Goal: Task Accomplishment & Management: Manage account settings

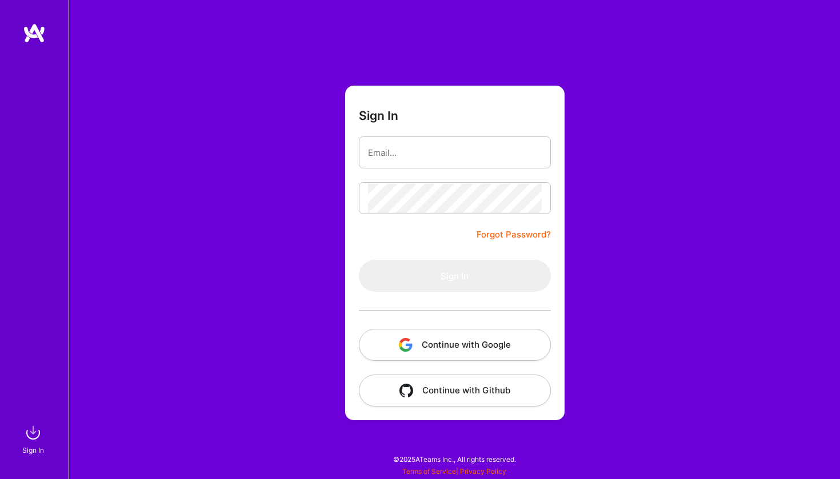
click at [432, 152] on input "email" at bounding box center [455, 152] width 174 height 29
type input "[EMAIL_ADDRESS][DOMAIN_NAME]"
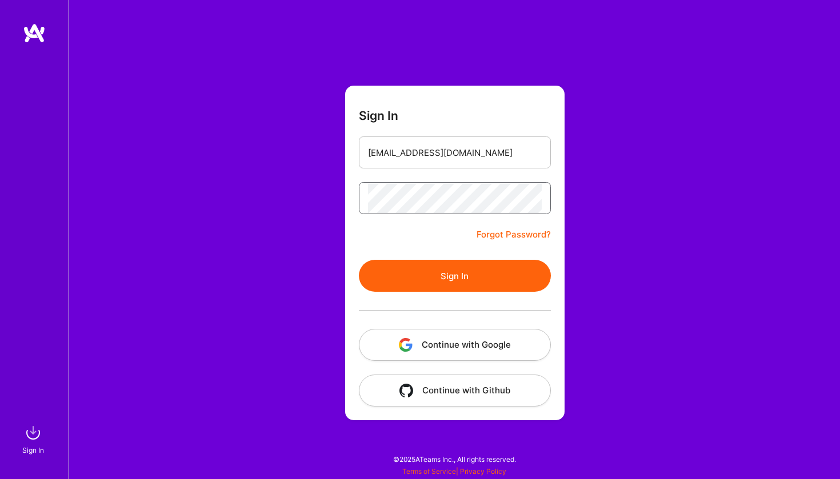
click at [454, 276] on button "Sign In" at bounding box center [455, 276] width 192 height 32
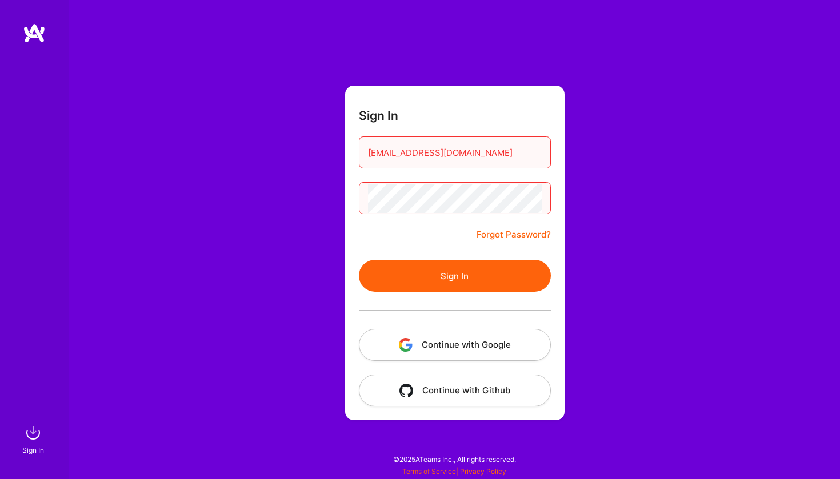
click at [259, 203] on div "Sign In [EMAIL_ADDRESS][DOMAIN_NAME] Forgot Password? Sign In Continue with Goo…" at bounding box center [454, 239] width 771 height 479
click at [419, 273] on button "Sign In" at bounding box center [455, 276] width 192 height 32
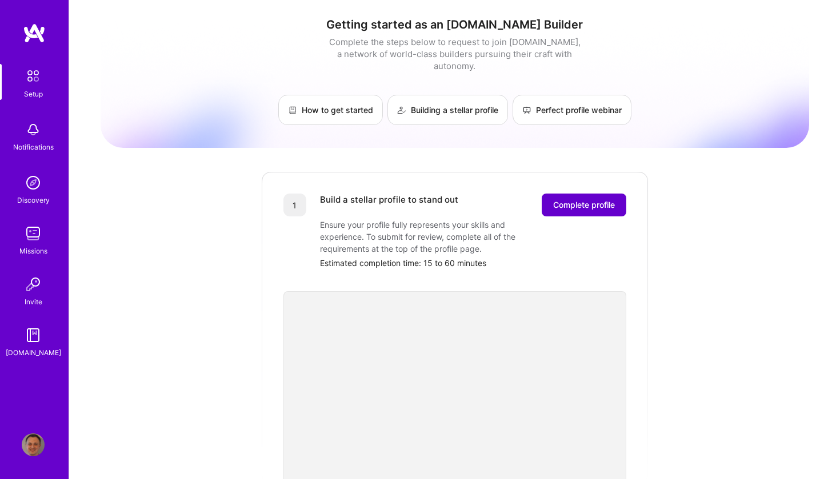
click at [607, 199] on span "Complete profile" at bounding box center [584, 204] width 62 height 11
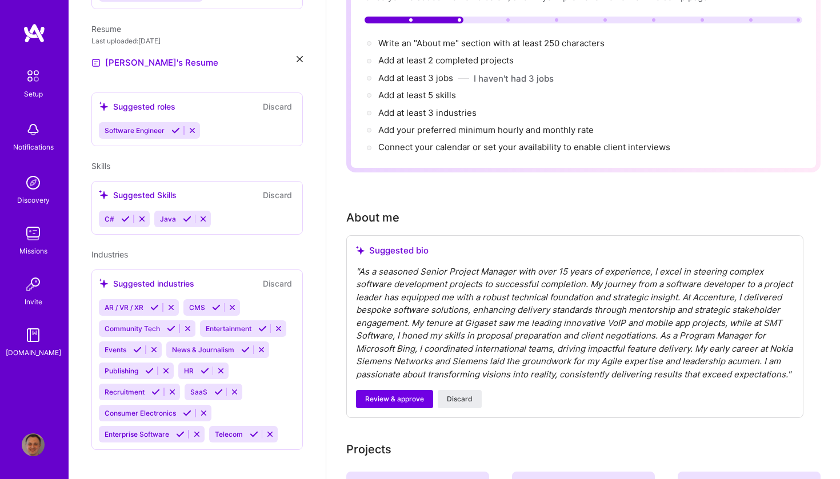
scroll to position [121, 0]
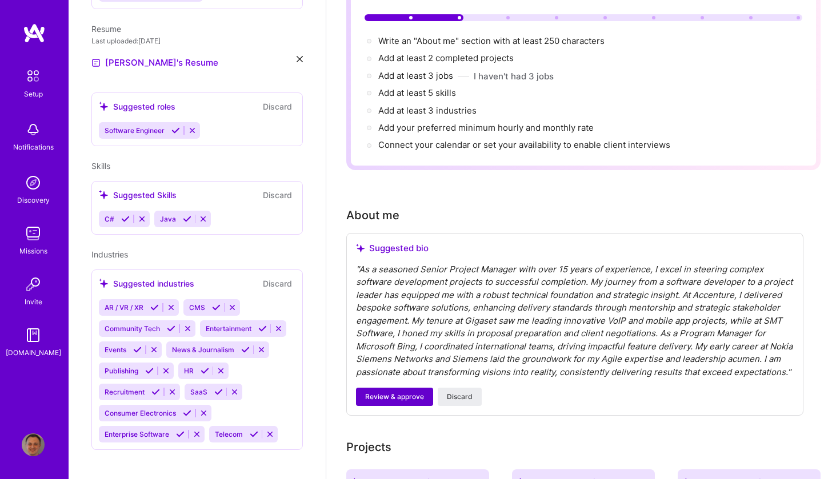
click at [411, 393] on span "Review & approve" at bounding box center [394, 397] width 59 height 10
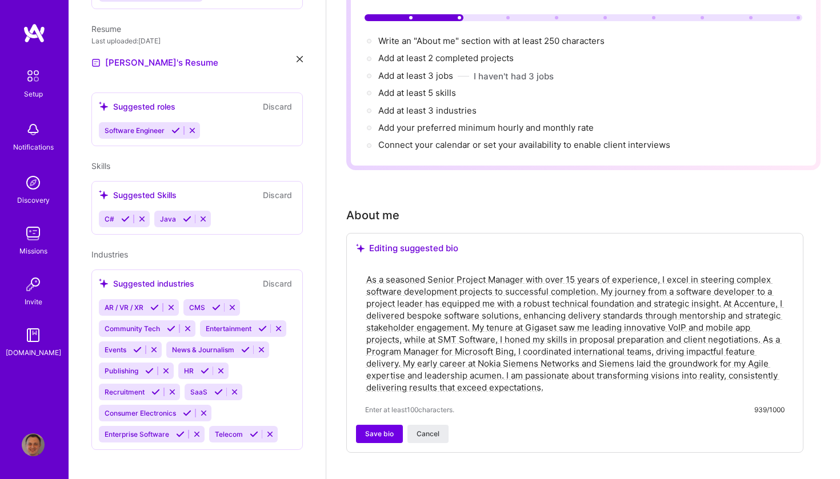
drag, startPoint x: 367, startPoint y: 262, endPoint x: 655, endPoint y: 267, distance: 288.5
click at [655, 272] on textarea "As a seasoned Senior Project Manager with over 15 years of experience, I excel …" at bounding box center [574, 333] width 419 height 122
click at [661, 272] on textarea "As a seasoned Senior Project Manager with over 15 years of experience, I excel …" at bounding box center [574, 333] width 419 height 122
drag, startPoint x: 661, startPoint y: 264, endPoint x: 593, endPoint y: 280, distance: 69.7
click at [593, 280] on textarea "As a seasoned Senior Project Manager with over 15 years of experience, I excel …" at bounding box center [574, 333] width 419 height 122
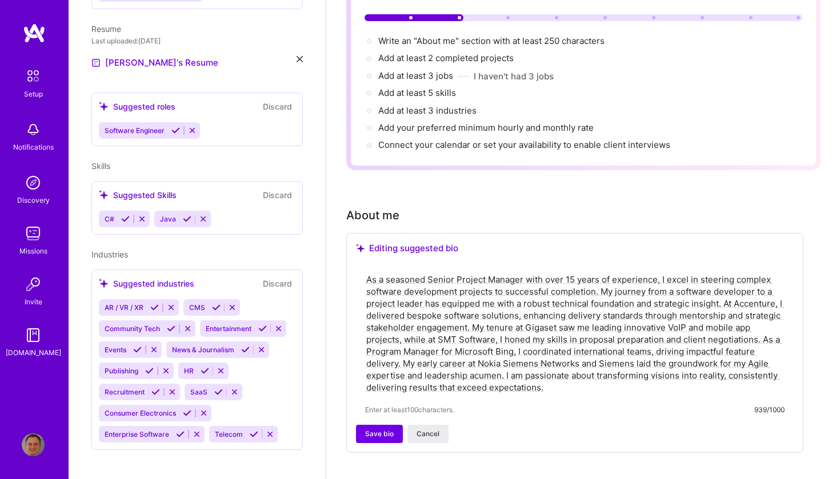
click at [750, 272] on textarea "As a seasoned Senior Project Manager with over 15 years of experience, I excel …" at bounding box center [574, 333] width 419 height 122
click at [454, 276] on textarea "As a seasoned Senior Project Manager with over 15 years of experience, I excel …" at bounding box center [574, 333] width 419 height 122
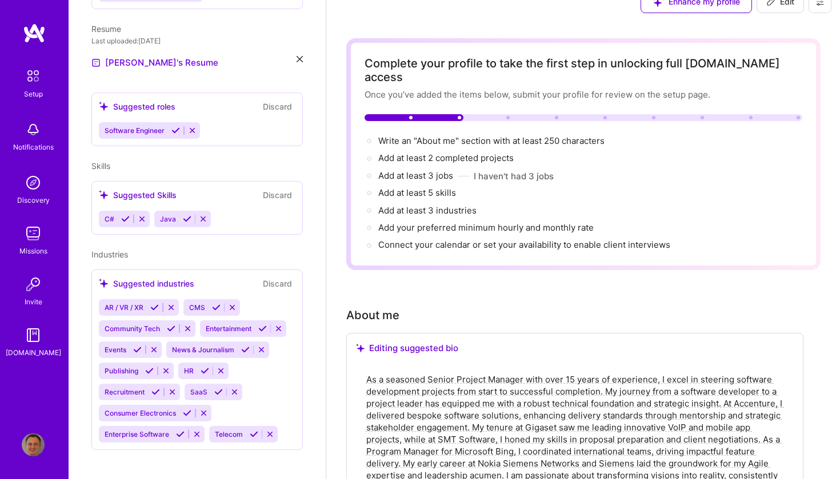
scroll to position [20, 0]
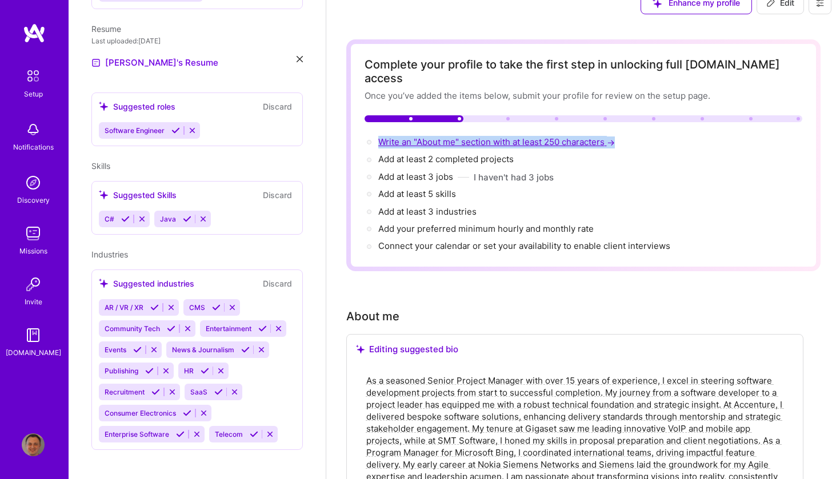
drag, startPoint x: 616, startPoint y: 129, endPoint x: 379, endPoint y: 127, distance: 237.1
click at [379, 136] on div "Write an "About me" section with at least 250 characters →" at bounding box center [583, 142] width 438 height 13
copy span "Write an "About me" section with at least 250 characters →"
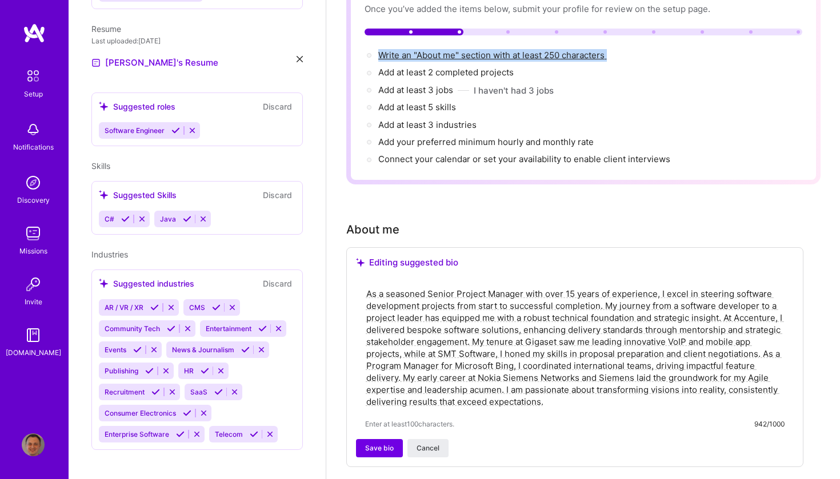
scroll to position [99, 0]
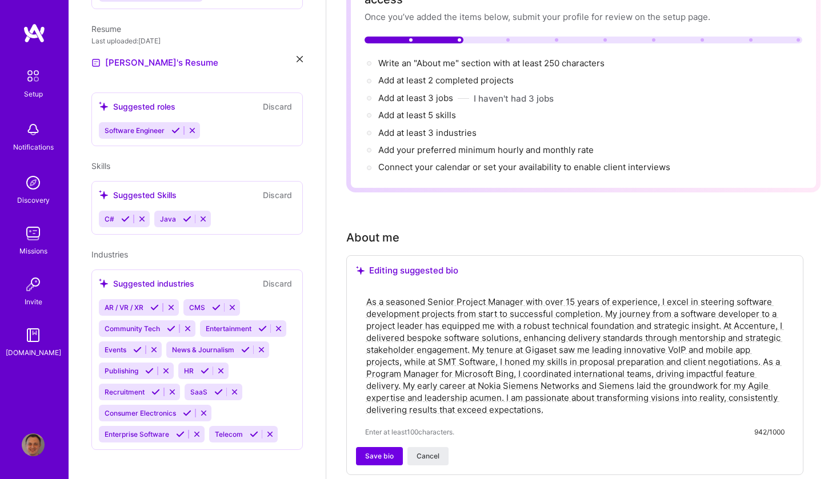
click at [552, 396] on textarea "As a seasoned Senior Project Manager with over 15 years of experience, I excel …" at bounding box center [574, 356] width 419 height 122
paste textarea "I help organizations turn ambitious technology ideas into successful projects. …"
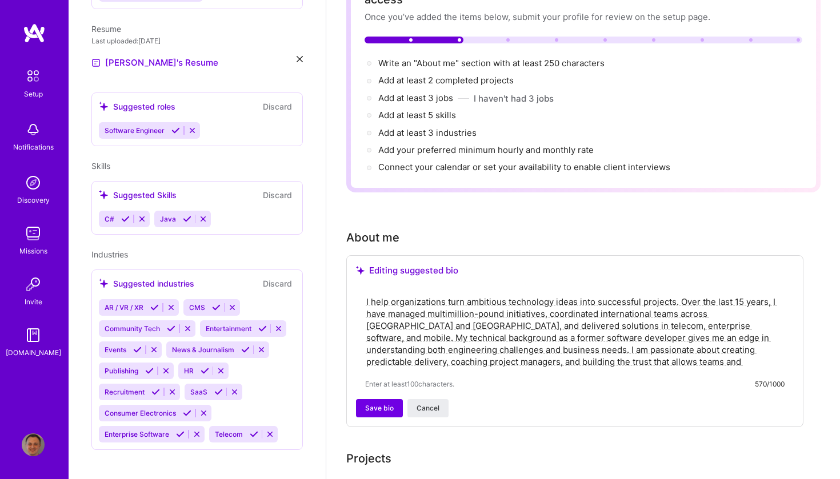
click at [447, 295] on textarea "I help organizations turn ambitious technology ideas into successful projects. …" at bounding box center [574, 332] width 419 height 74
click at [576, 300] on textarea "I help organizations turn ambitious technology ideas into successful projects. …" at bounding box center [574, 332] width 419 height 74
drag, startPoint x: 755, startPoint y: 336, endPoint x: 641, endPoint y: 337, distance: 114.2
click at [641, 337] on textarea "I help organizations turn ambitious technology ideas into successful projects. …" at bounding box center [574, 332] width 419 height 74
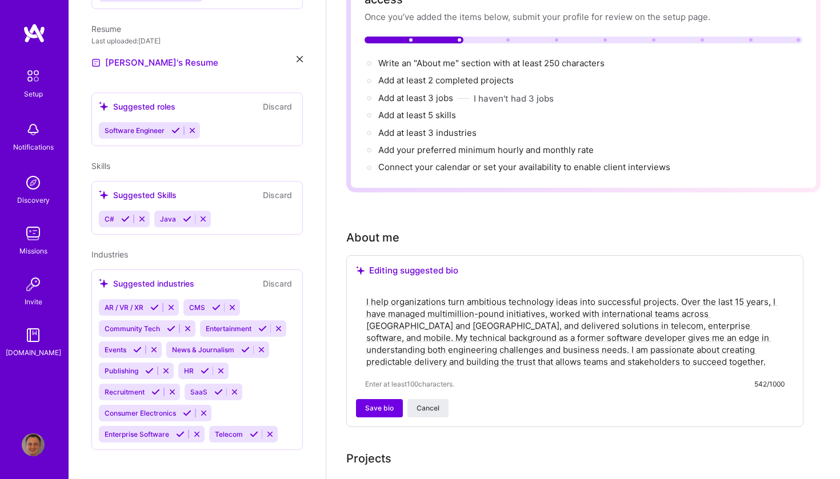
click at [366, 351] on textarea "I help organizations turn ambitious technology ideas into successful projects. …" at bounding box center [574, 332] width 419 height 74
type textarea "I help organizations turn ambitious technology ideas into successful projects. …"
click at [374, 403] on span "Save bio" at bounding box center [379, 408] width 29 height 10
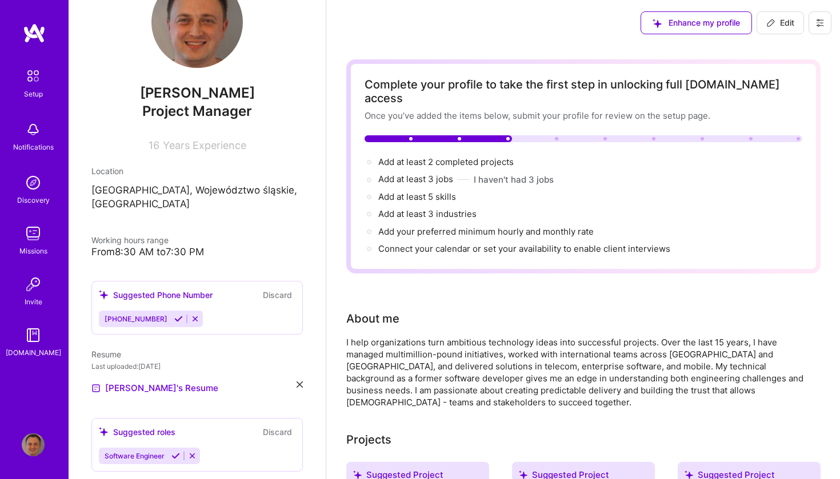
scroll to position [43, 0]
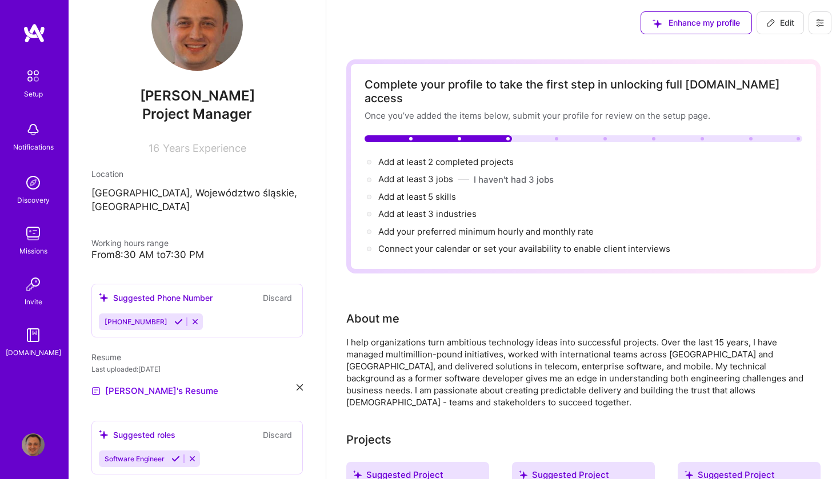
click at [135, 249] on div "From 8:30 AM to 7:30 PM" at bounding box center [196, 255] width 211 height 12
click at [187, 237] on div "Working hours range" at bounding box center [196, 243] width 211 height 12
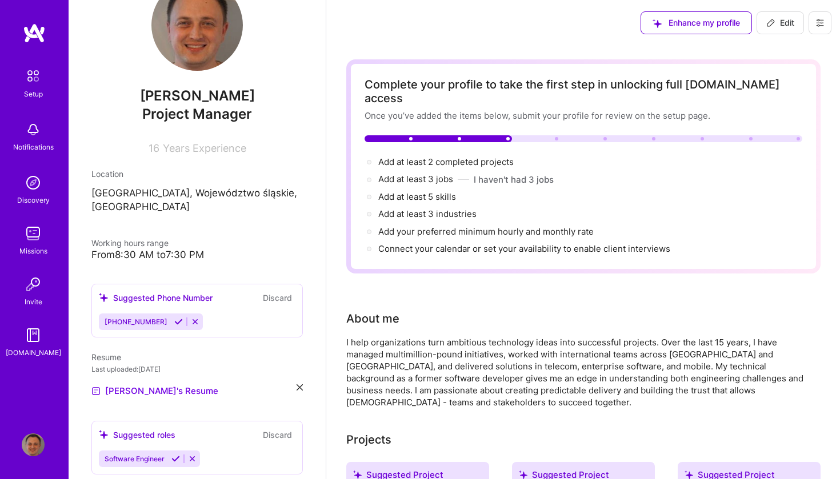
click at [200, 249] on div "From 8:30 AM to 7:30 PM" at bounding box center [196, 255] width 211 height 12
click at [777, 23] on span "Edit" at bounding box center [780, 22] width 28 height 11
select select "US"
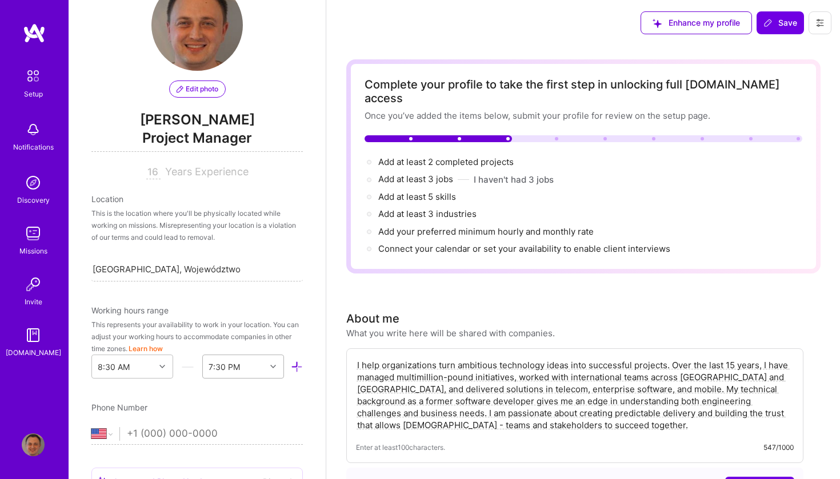
click at [271, 367] on div "7:30 PM" at bounding box center [243, 367] width 82 height 24
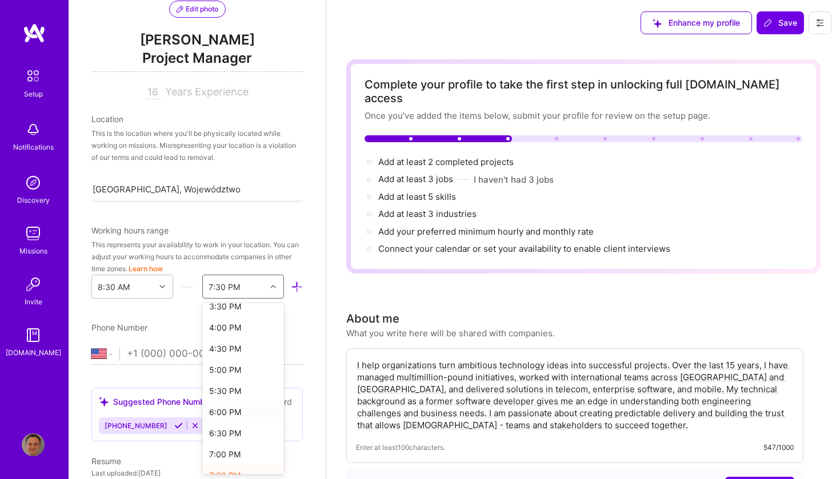
scroll to position [303, 0]
click at [240, 374] on div "5:00 PM" at bounding box center [243, 372] width 82 height 21
click at [162, 286] on icon at bounding box center [162, 287] width 6 height 6
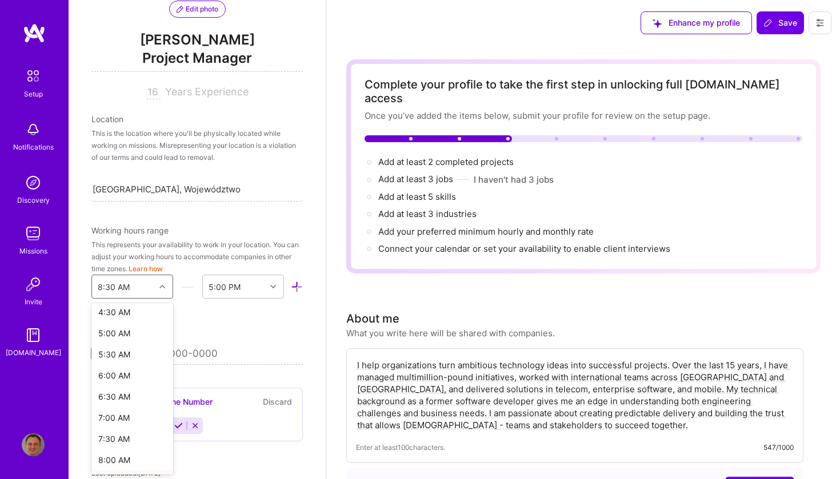
scroll to position [196, 0]
click at [125, 418] on div "7:00 AM" at bounding box center [132, 415] width 82 height 21
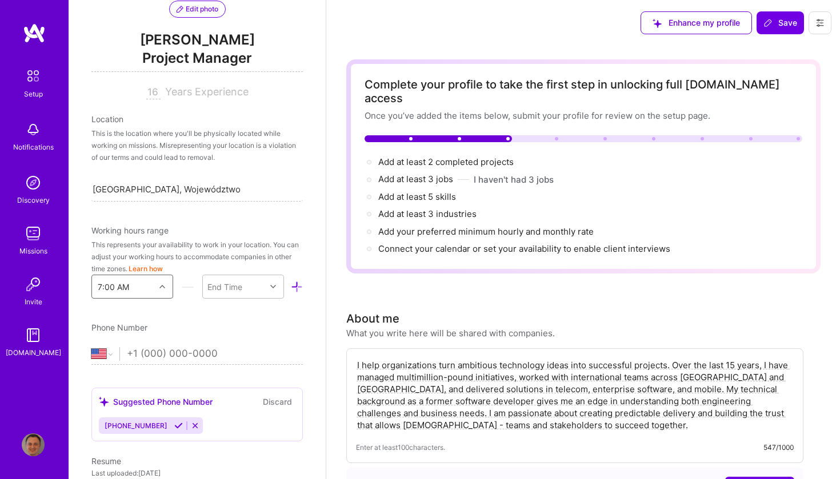
click at [239, 331] on div "Phone Number" at bounding box center [196, 328] width 211 height 12
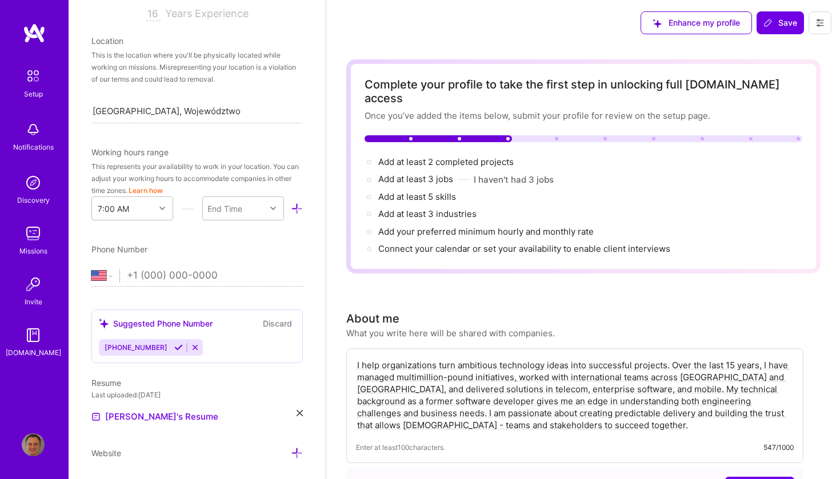
scroll to position [204, 0]
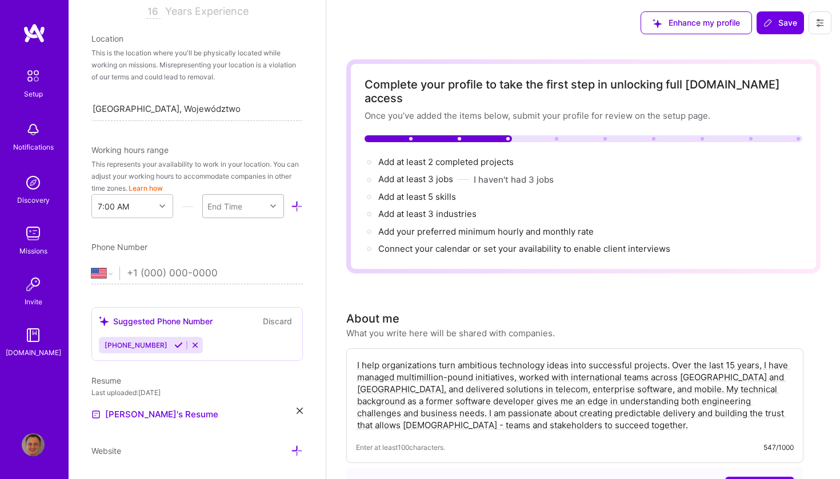
click at [268, 204] on div at bounding box center [275, 206] width 18 height 15
click at [239, 285] on div "5:00 PM" at bounding box center [243, 283] width 82 height 21
click at [254, 242] on div "Phone Number" at bounding box center [196, 247] width 211 height 12
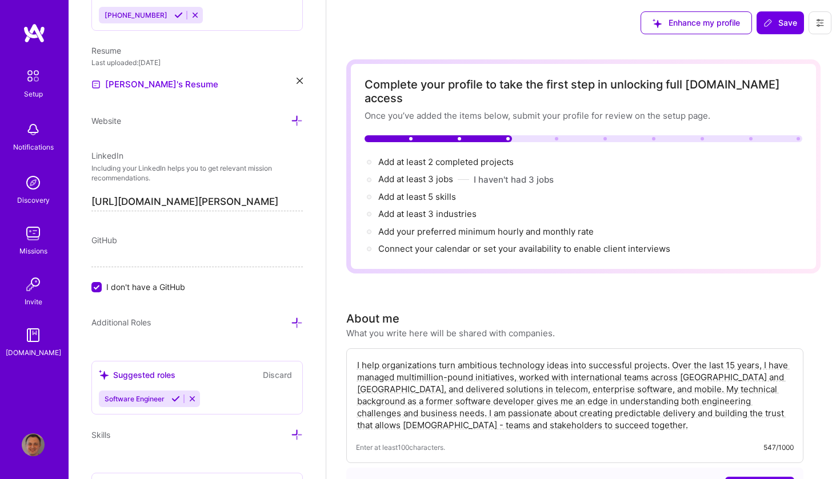
scroll to position [543, 0]
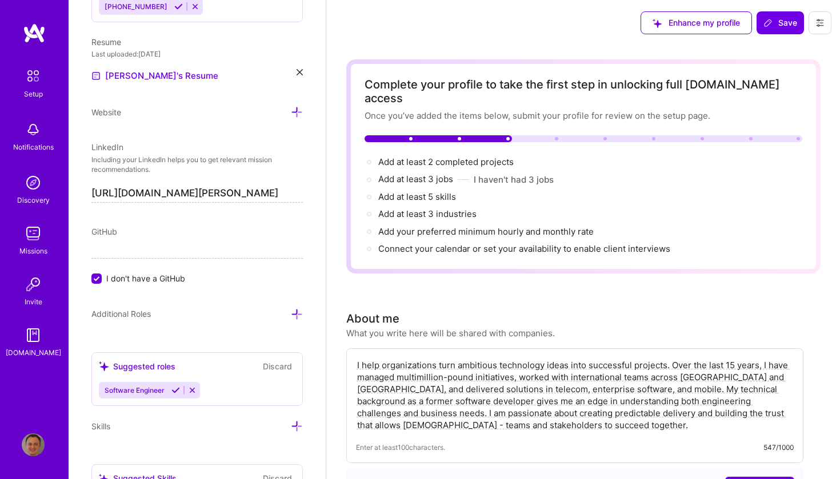
click at [95, 279] on input "I don't have a GitHub" at bounding box center [98, 279] width 10 height 10
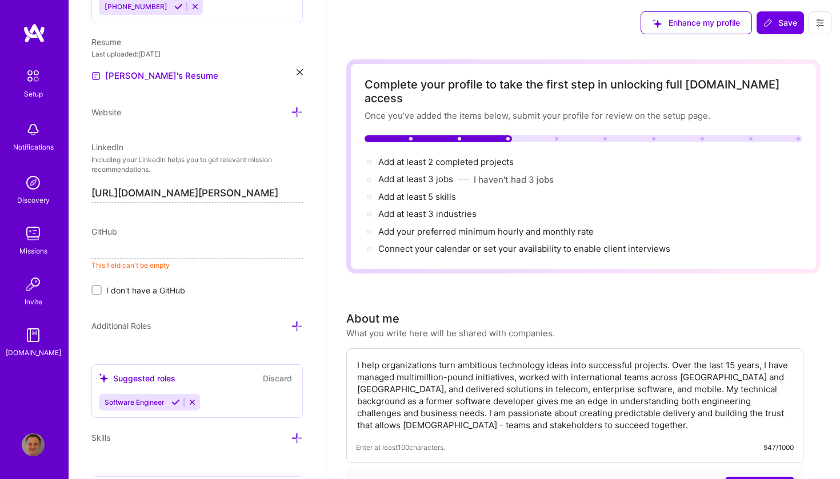
click at [97, 293] on input "I don't have a GitHub" at bounding box center [98, 291] width 8 height 8
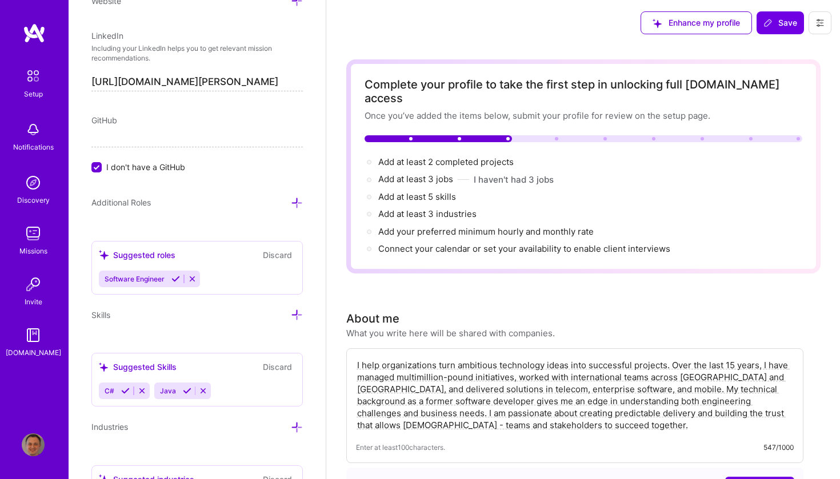
scroll to position [655, 0]
click at [140, 201] on span "Additional Roles" at bounding box center [120, 201] width 59 height 10
click at [272, 247] on button "Discard" at bounding box center [277, 253] width 36 height 13
click at [138, 207] on div "Additional Roles" at bounding box center [120, 201] width 59 height 12
click at [139, 202] on span "Additional Roles" at bounding box center [120, 201] width 59 height 10
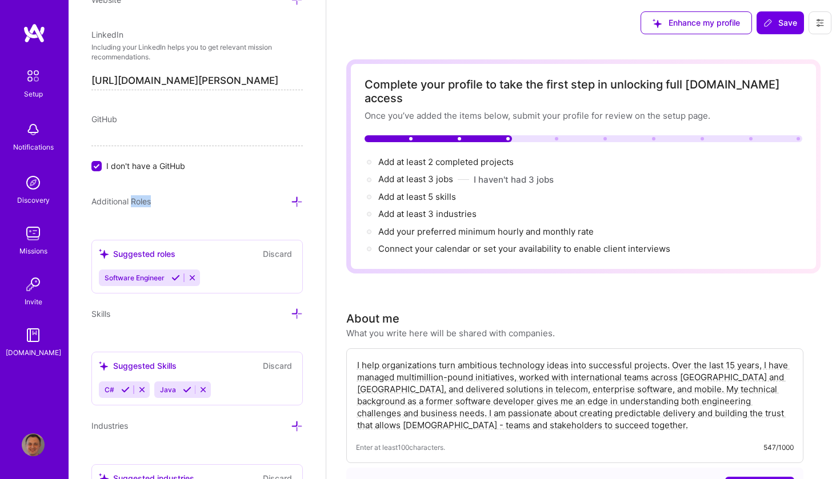
click at [139, 202] on span "Additional Roles" at bounding box center [120, 201] width 59 height 10
click at [145, 248] on div "Suggested roles" at bounding box center [137, 254] width 77 height 12
click at [190, 274] on icon at bounding box center [192, 278] width 9 height 9
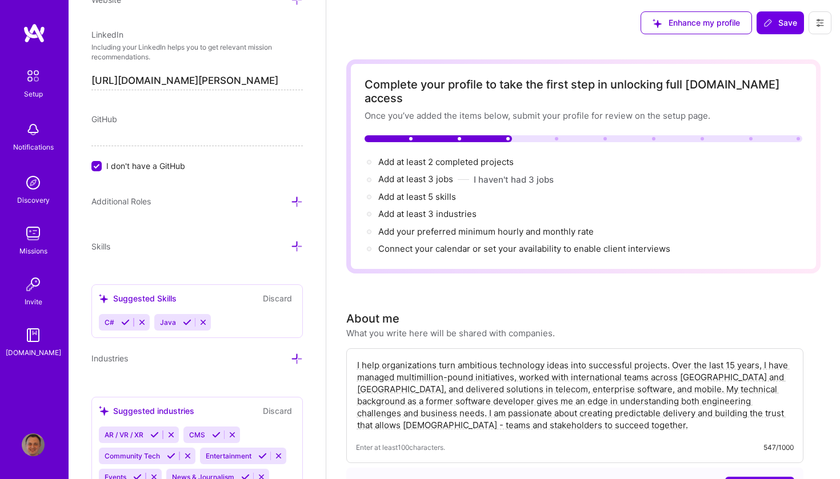
click at [143, 204] on span "Additional Roles" at bounding box center [120, 201] width 59 height 10
click at [299, 203] on icon at bounding box center [297, 202] width 12 height 12
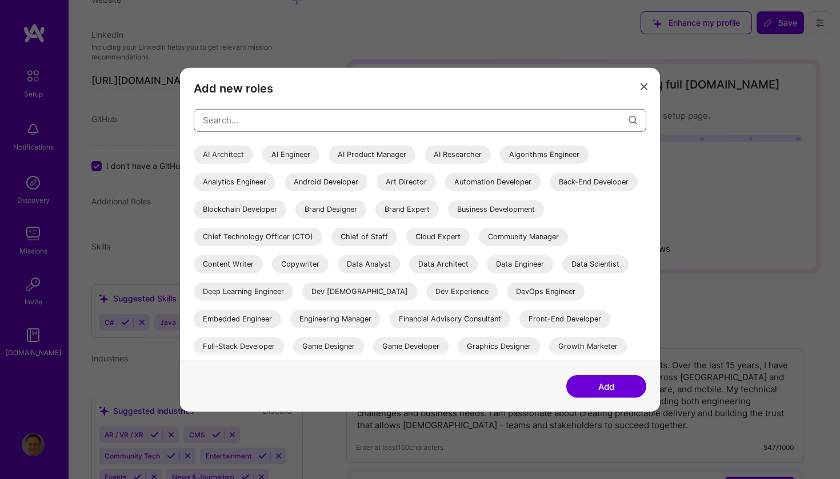
click at [298, 126] on input "modal" at bounding box center [416, 120] width 426 height 29
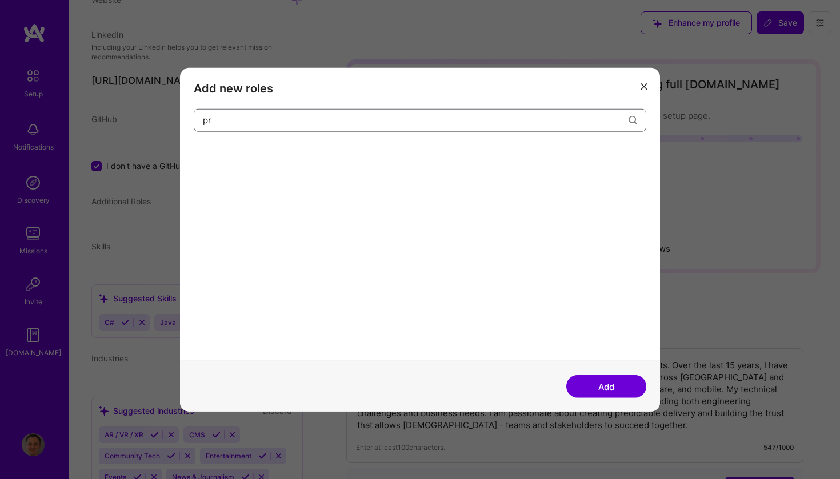
type input "p"
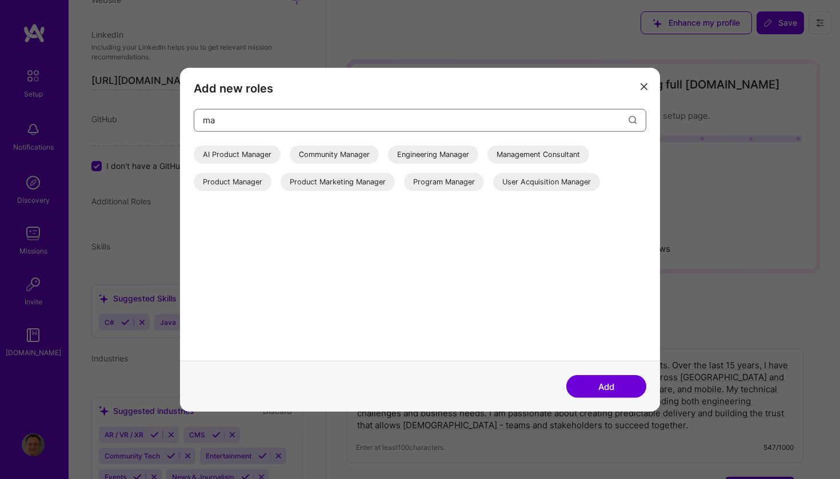
type input "m"
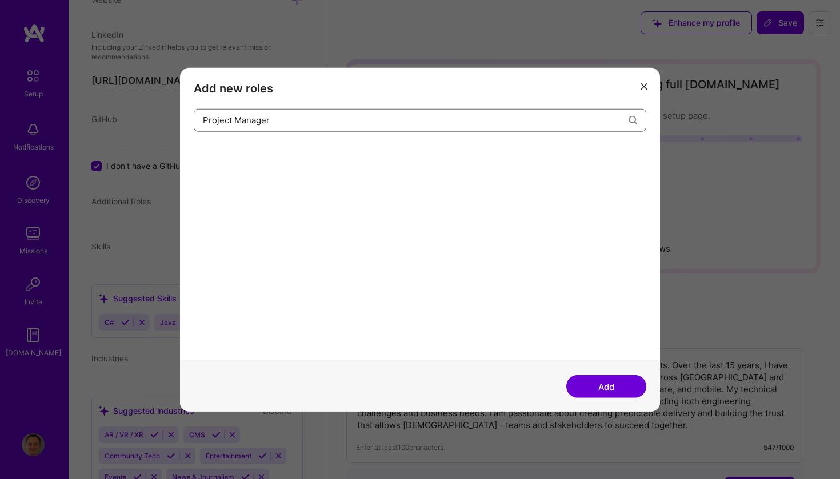
type input "Project Manager"
click at [595, 387] on button "Add" at bounding box center [606, 386] width 80 height 23
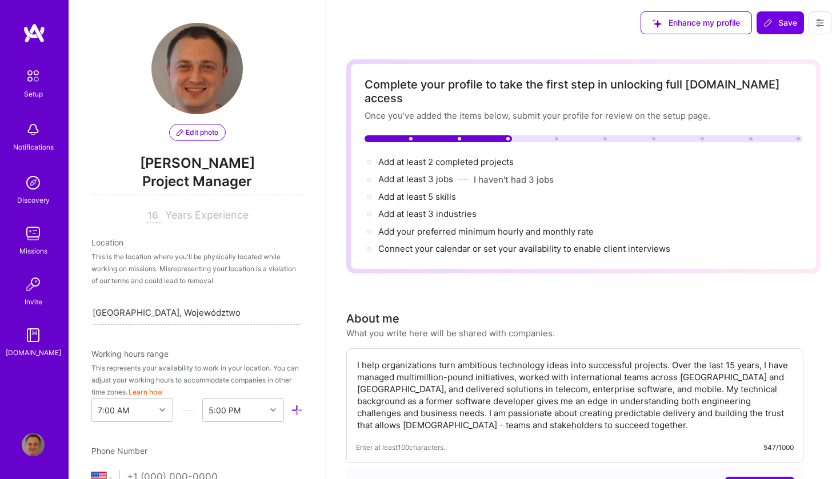
scroll to position [0, 0]
click at [255, 186] on span "Project Manager" at bounding box center [196, 183] width 211 height 23
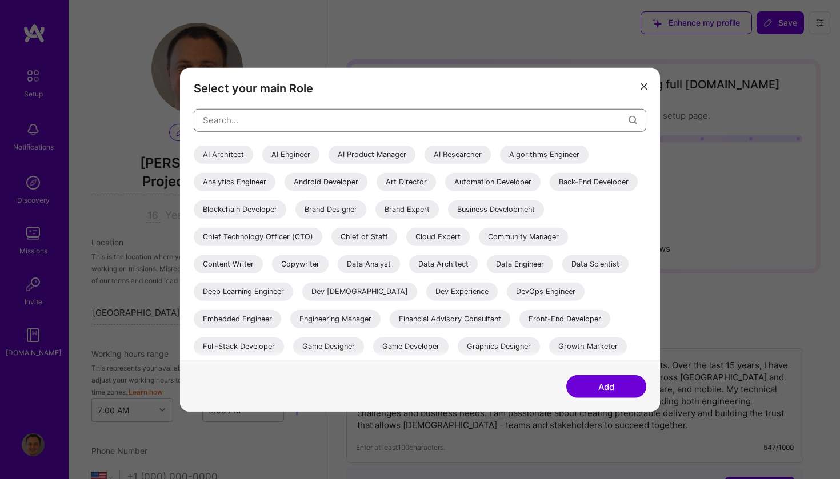
click at [266, 125] on input "modal" at bounding box center [416, 120] width 426 height 29
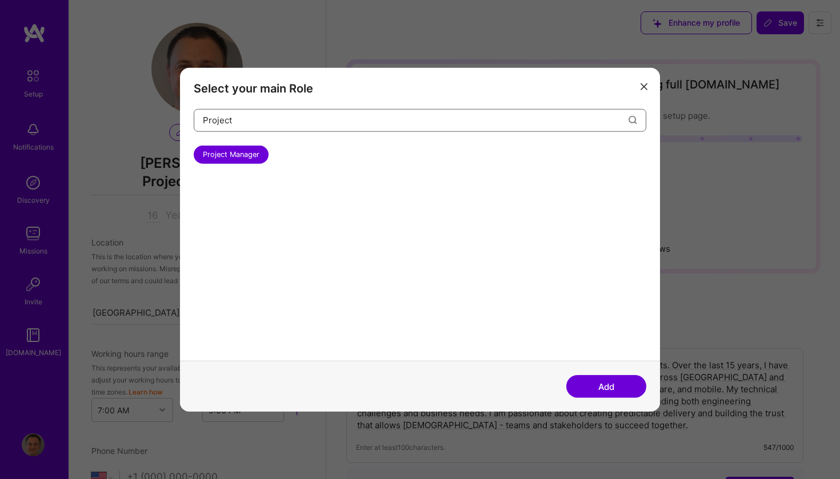
type input "Project"
click at [645, 87] on icon "modal" at bounding box center [643, 86] width 7 height 7
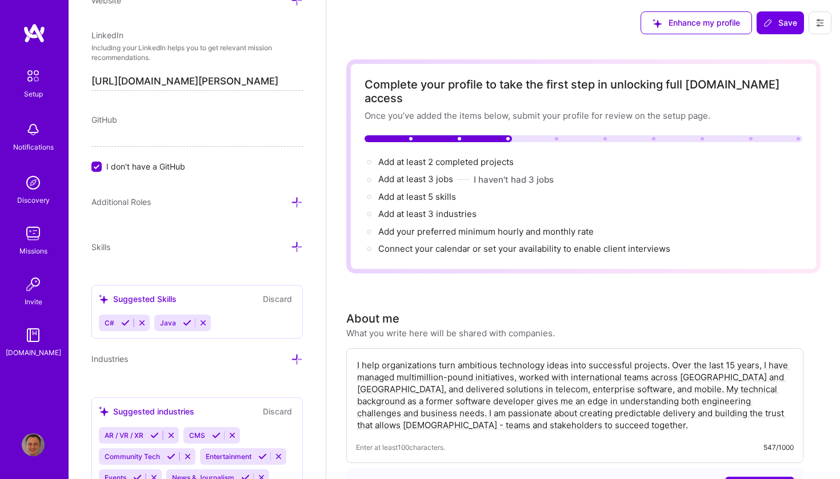
scroll to position [660, 0]
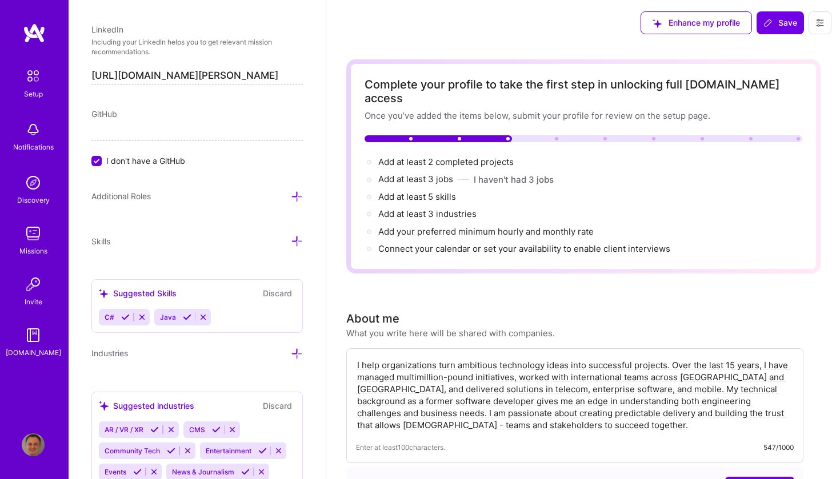
click at [296, 197] on icon at bounding box center [297, 197] width 12 height 12
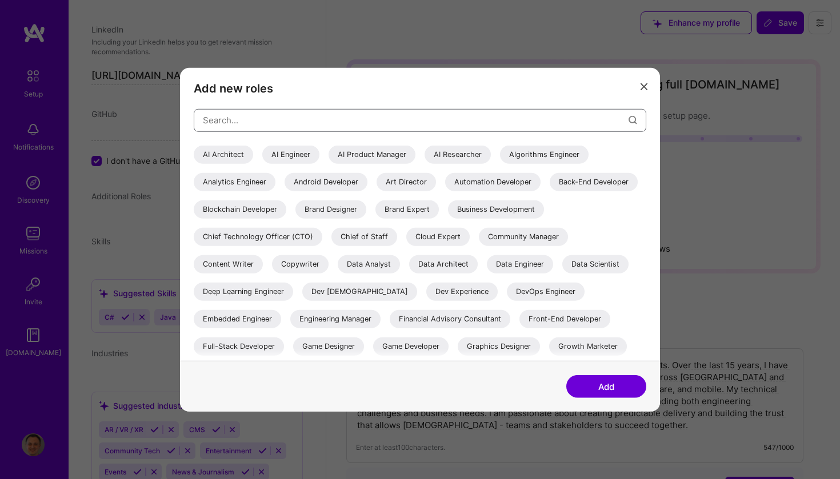
click at [282, 121] on input "modal" at bounding box center [416, 120] width 426 height 29
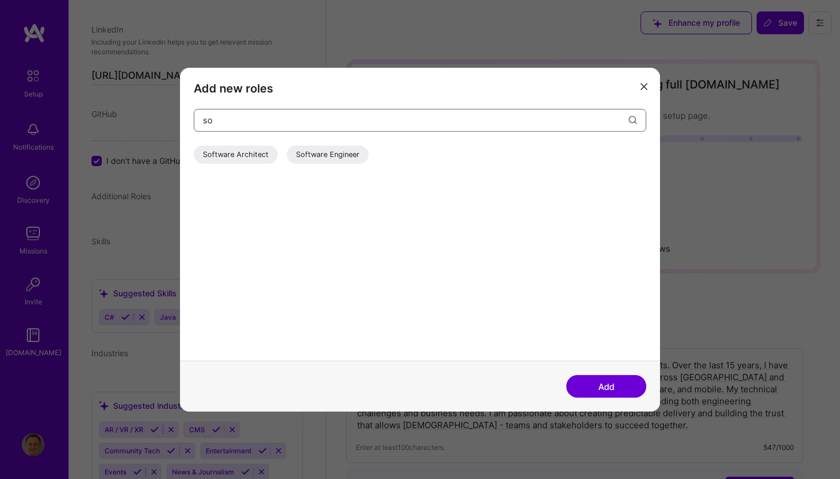
type input "s"
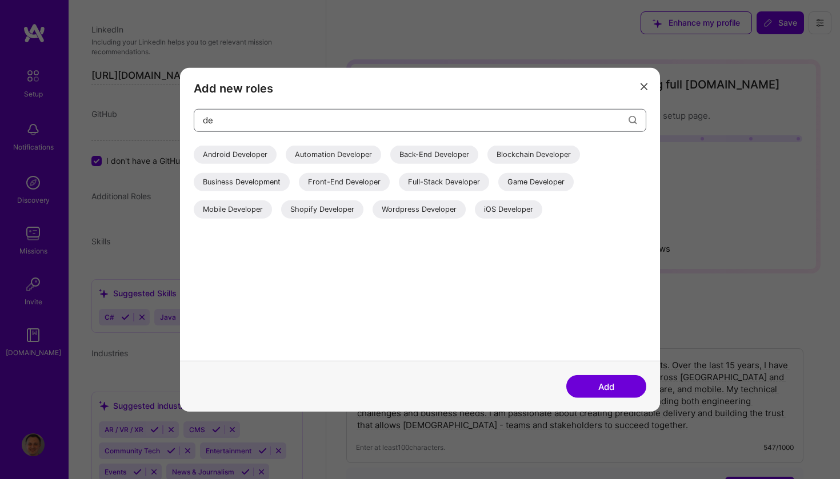
type input "d"
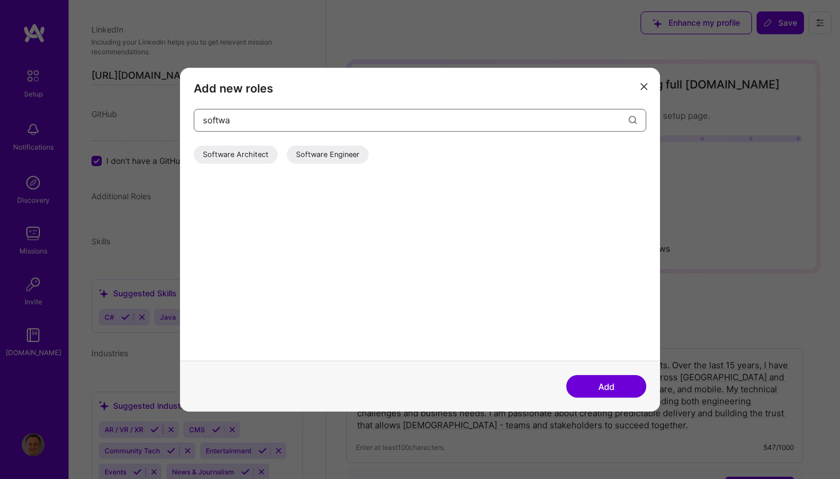
type input "softwa"
click at [348, 155] on div "Software Engineer" at bounding box center [328, 154] width 82 height 18
click at [605, 394] on button "Add" at bounding box center [606, 386] width 80 height 23
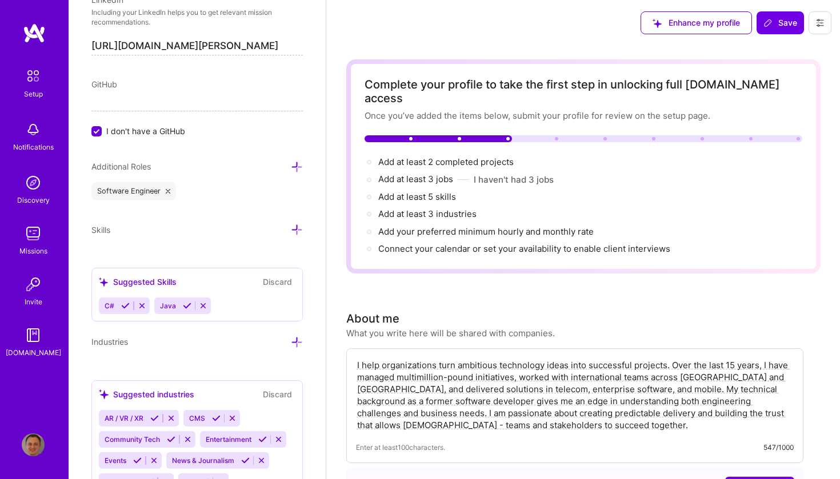
scroll to position [693, 0]
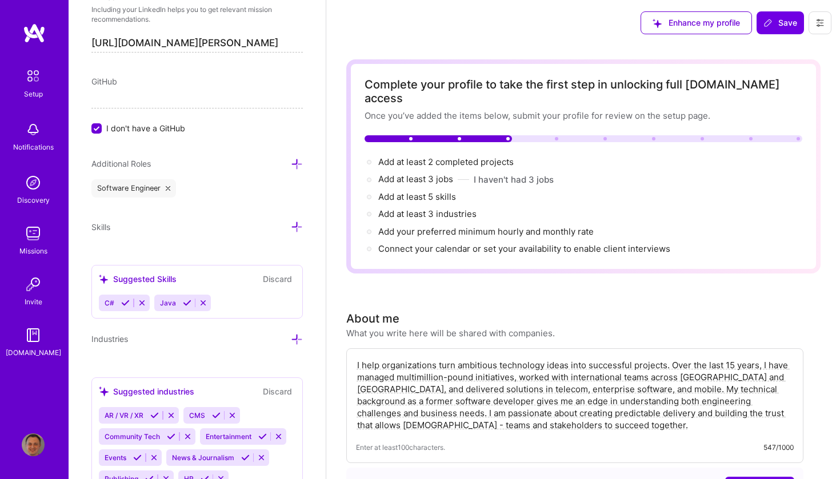
click at [299, 228] on icon at bounding box center [297, 227] width 12 height 12
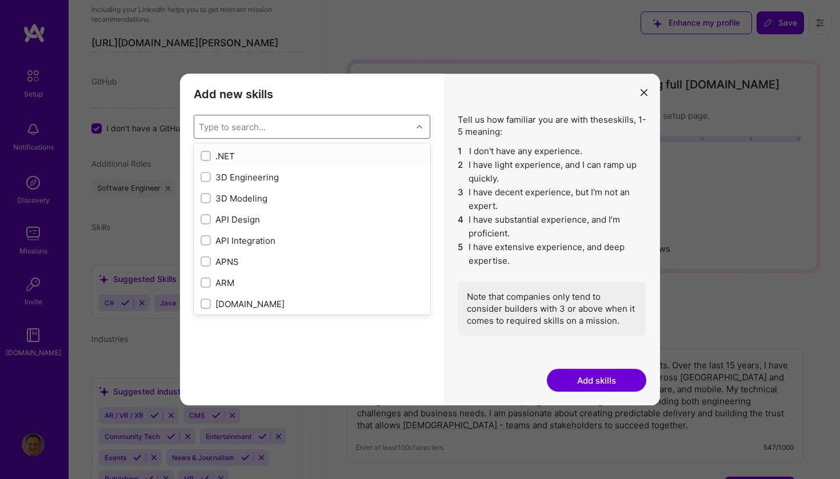
click at [297, 122] on div "Type to search..." at bounding box center [303, 126] width 218 height 23
type input "pytho"
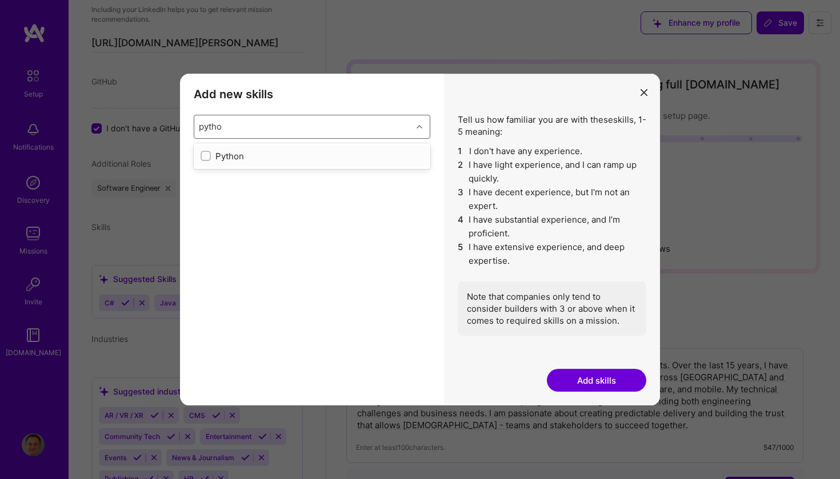
click at [209, 157] on input "modal" at bounding box center [207, 157] width 8 height 8
checkbox input "false"
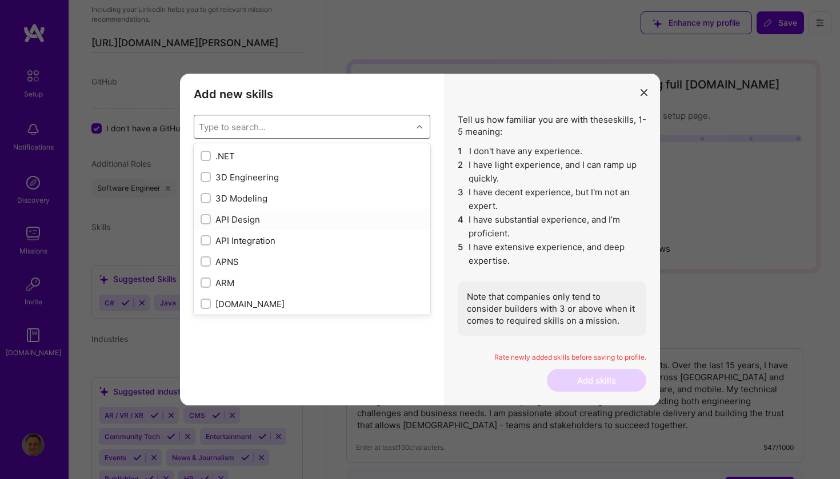
type input "p"
checkbox input "true"
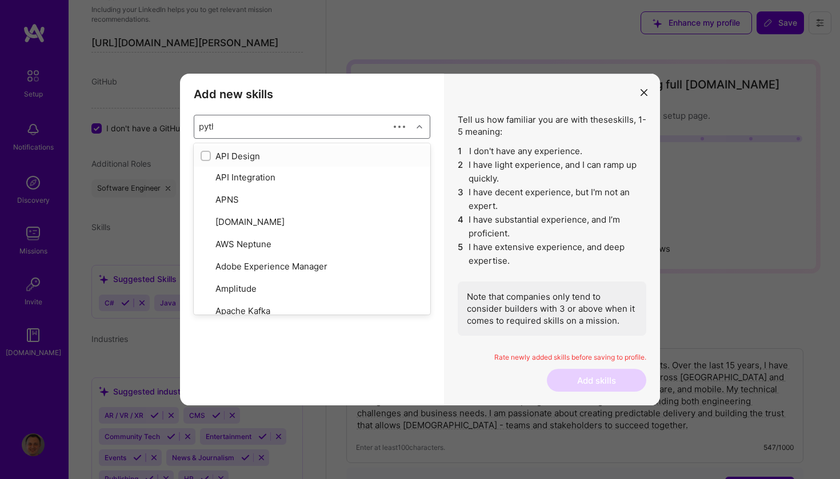
type input "pytho"
checkbox input "true"
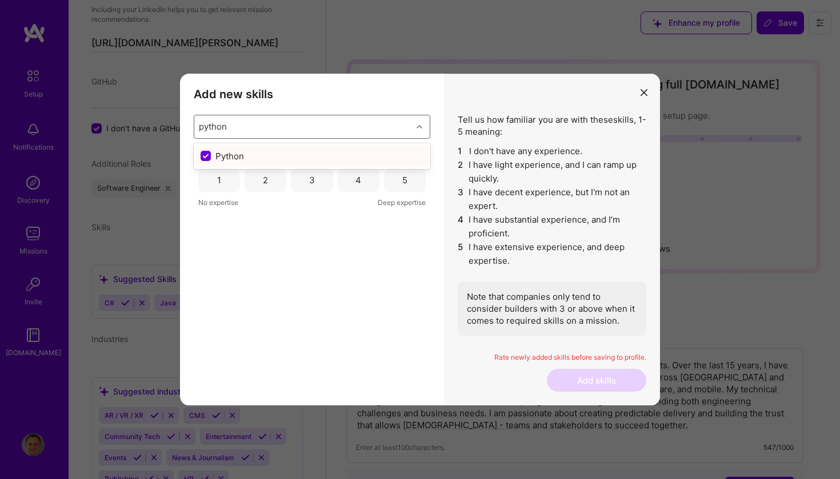
type input "python"
click at [350, 310] on div "Python 1 2 3 4 5 No expertise Deep expertise" at bounding box center [312, 261] width 236 height 216
click at [211, 183] on div "1" at bounding box center [219, 180] width 42 height 23
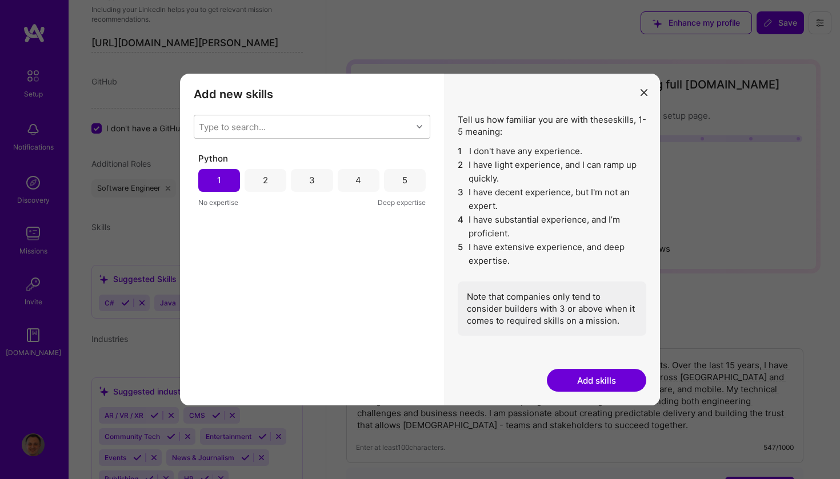
click at [262, 182] on div "2" at bounding box center [265, 180] width 42 height 23
click at [220, 178] on div "1" at bounding box center [219, 180] width 4 height 12
click at [567, 377] on button "Add skills" at bounding box center [596, 380] width 99 height 23
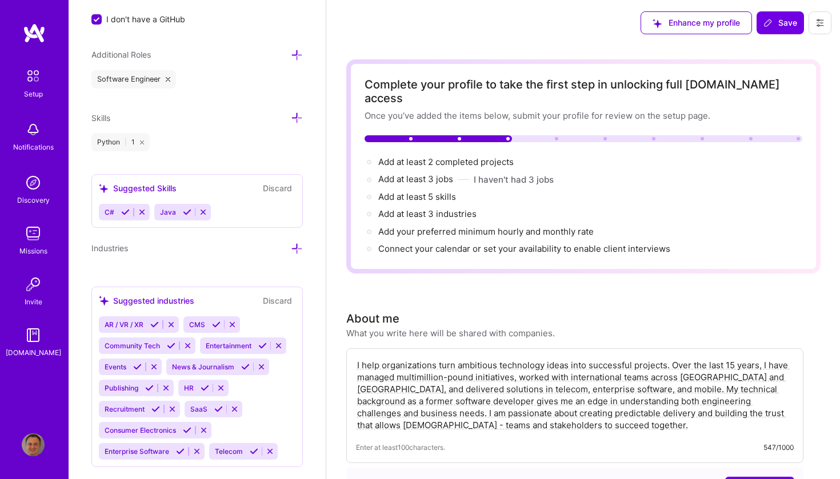
scroll to position [805, 0]
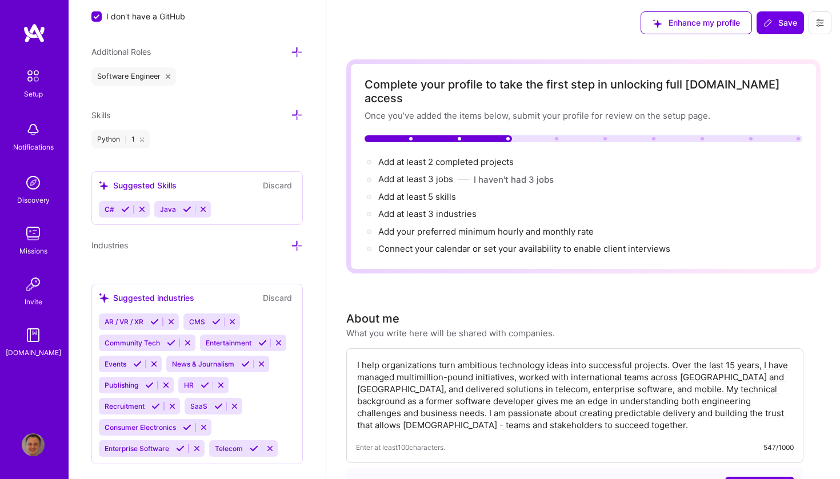
click at [107, 210] on span "C#" at bounding box center [110, 209] width 10 height 9
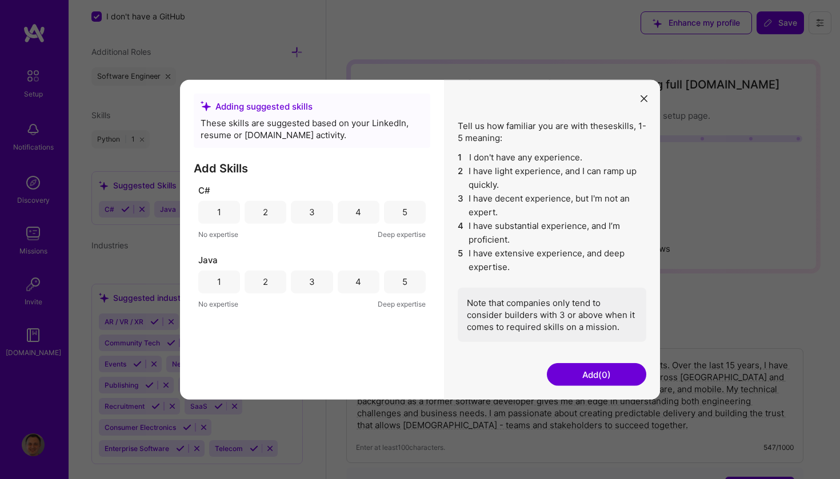
click at [200, 219] on div "1" at bounding box center [219, 211] width 42 height 23
click at [212, 280] on div "1" at bounding box center [219, 281] width 42 height 23
click at [572, 380] on button "Add (2)" at bounding box center [596, 374] width 99 height 23
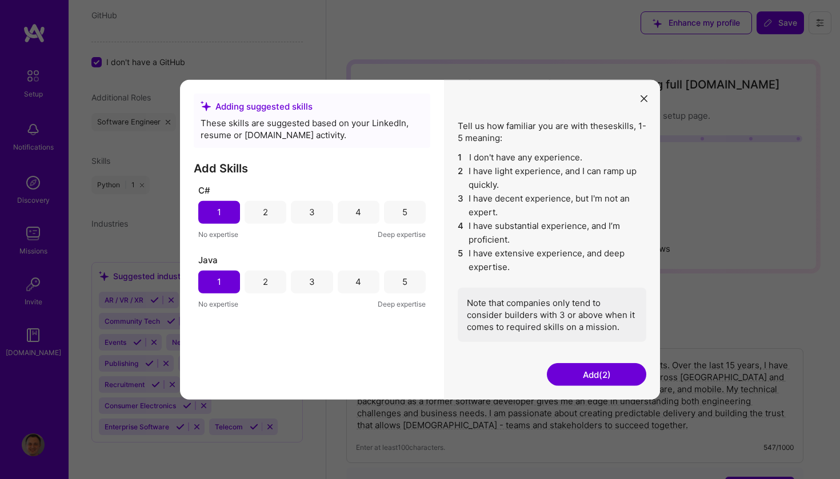
scroll to position [752, 0]
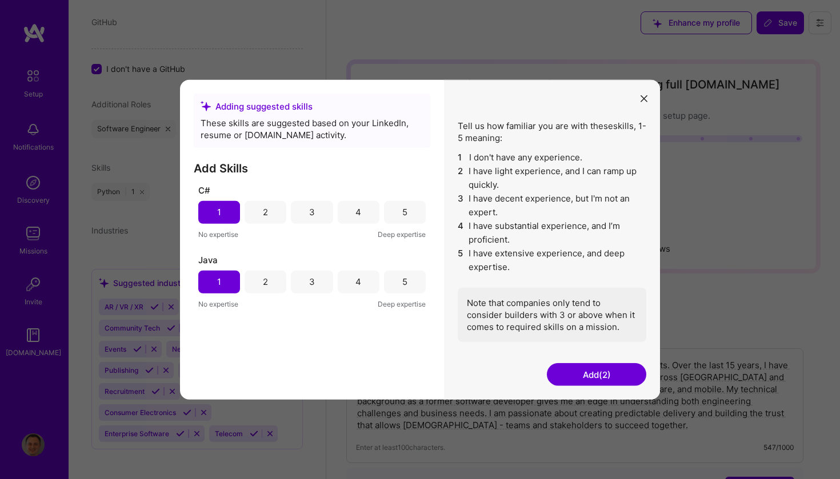
click at [582, 377] on button "Add (2)" at bounding box center [596, 374] width 99 height 23
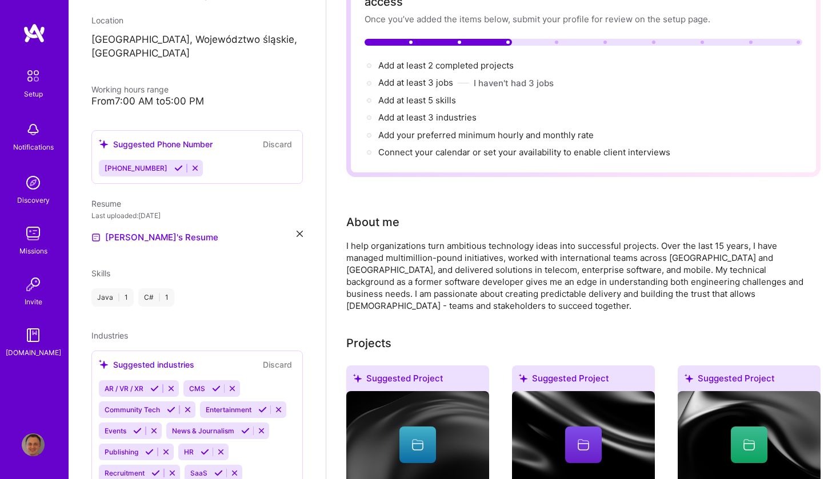
scroll to position [195, 0]
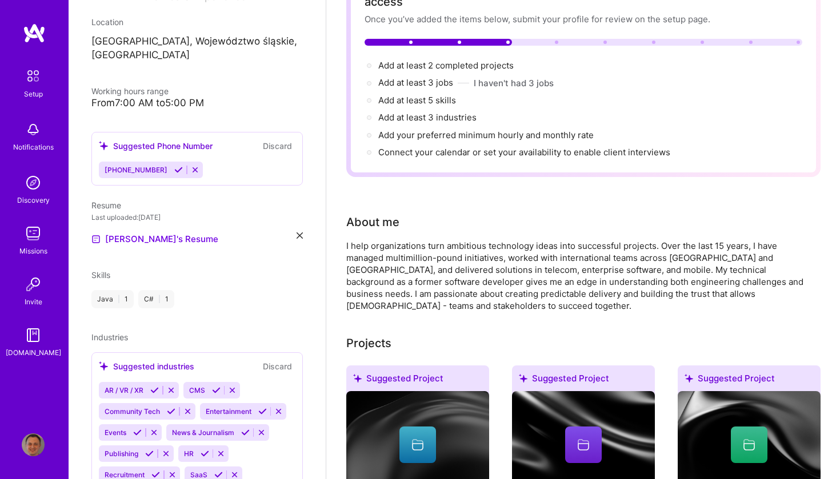
click at [195, 306] on div "Grzegorz Krzyżak Project Manager 16 Years Experience Location Ligota, Województ…" at bounding box center [197, 239] width 257 height 479
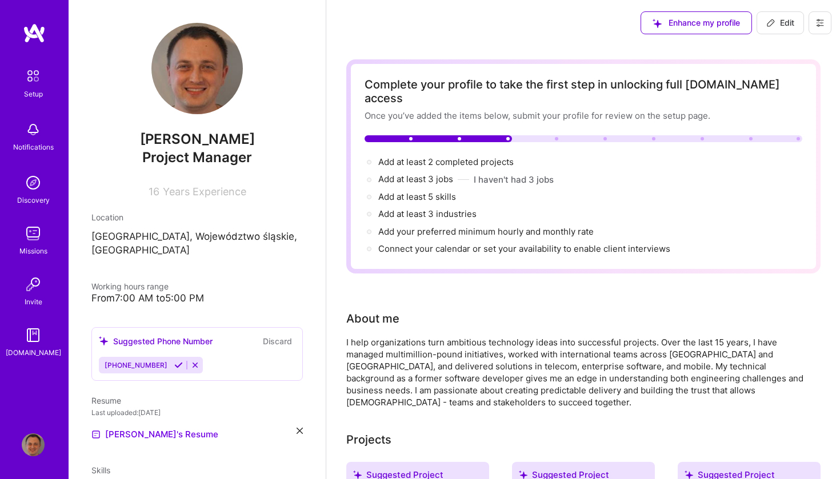
scroll to position [0, 0]
click at [779, 21] on span "Edit" at bounding box center [780, 22] width 28 height 11
select select "US"
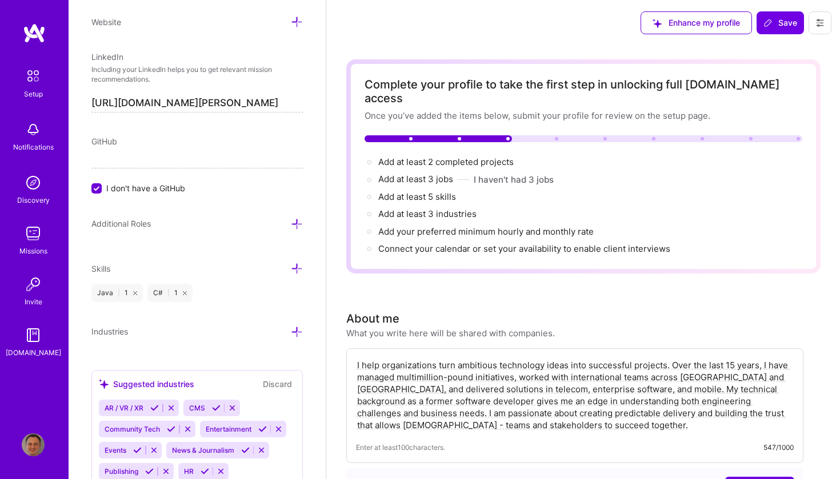
scroll to position [633, 0]
click at [299, 222] on icon at bounding box center [297, 224] width 12 height 12
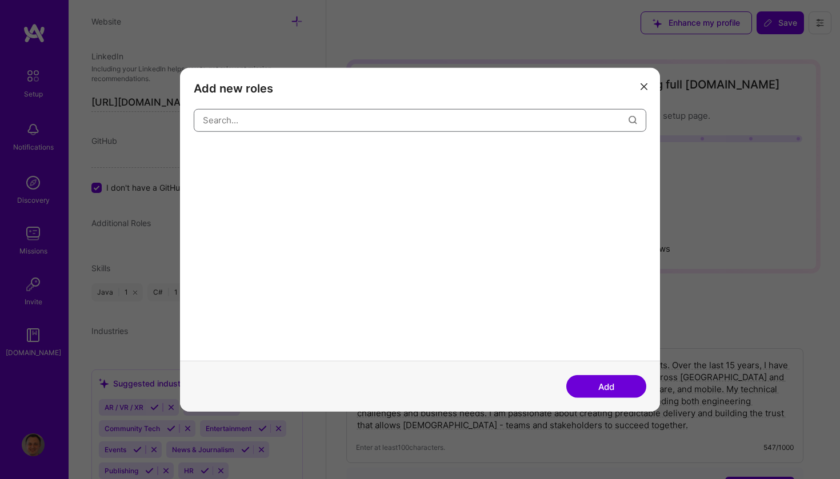
click at [352, 126] on input "modal" at bounding box center [416, 120] width 426 height 29
type input "software"
click at [334, 156] on div "Software Engineer" at bounding box center [328, 154] width 82 height 18
click at [618, 380] on button "Add" at bounding box center [606, 386] width 80 height 23
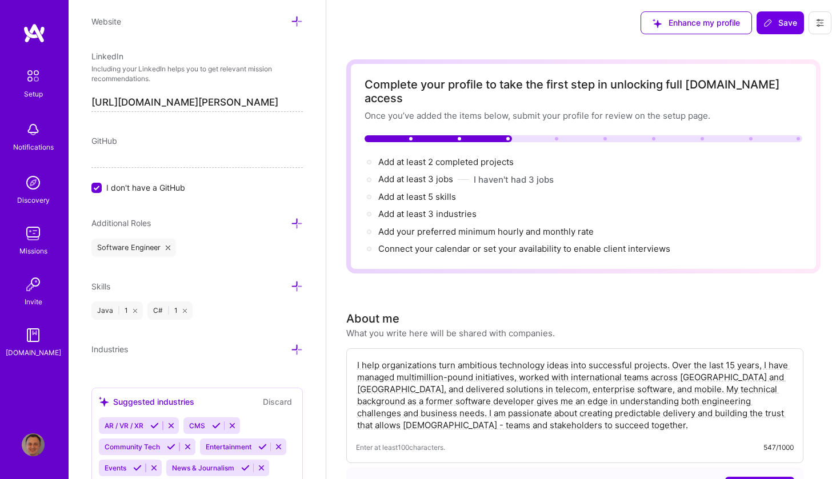
click at [299, 288] on icon at bounding box center [297, 286] width 12 height 12
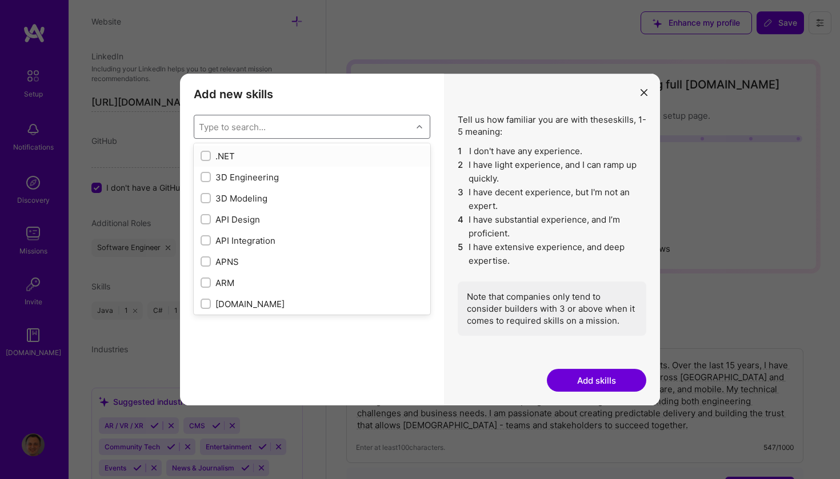
drag, startPoint x: 315, startPoint y: 132, endPoint x: 315, endPoint y: 114, distance: 18.3
click at [315, 132] on div "Type to search..." at bounding box center [303, 126] width 218 height 23
type input "python"
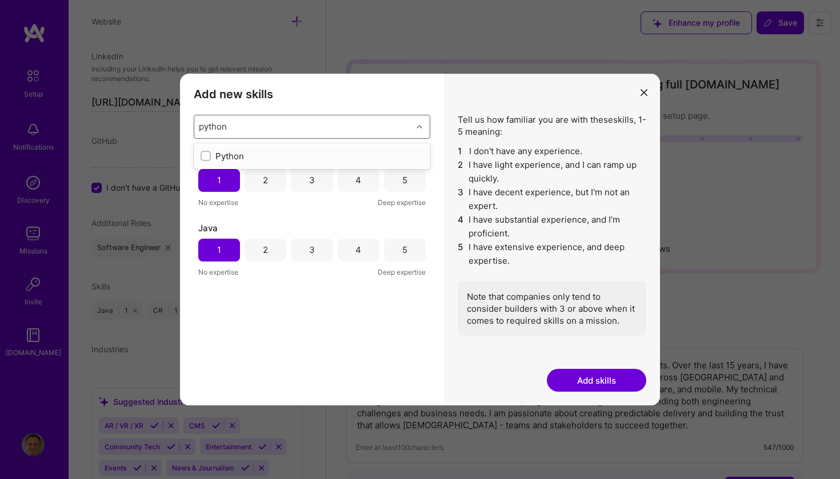
click at [224, 157] on div "Python" at bounding box center [311, 156] width 223 height 12
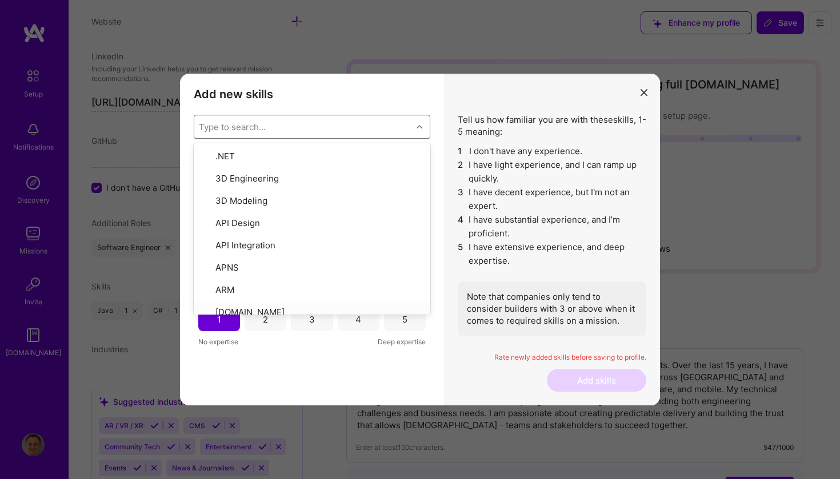
click at [301, 376] on div "Add new skills Tell us how familiar you are with given skills, using between 1 …" at bounding box center [312, 240] width 264 height 332
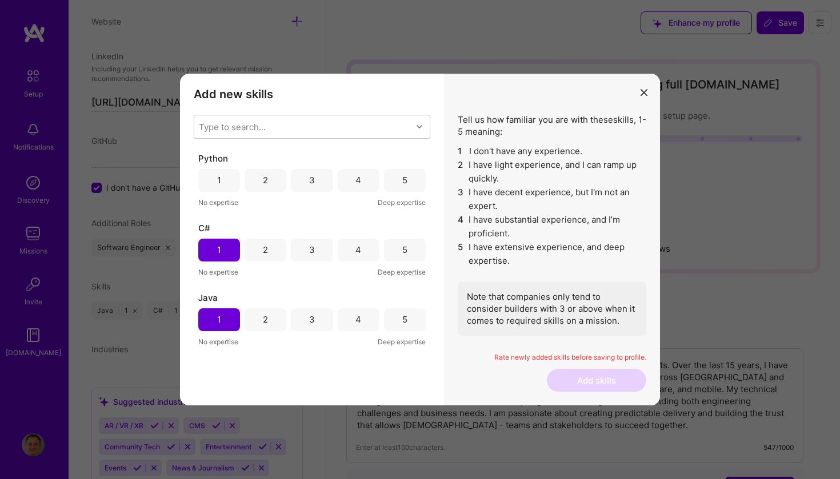
click at [223, 183] on div "1" at bounding box center [219, 180] width 42 height 23
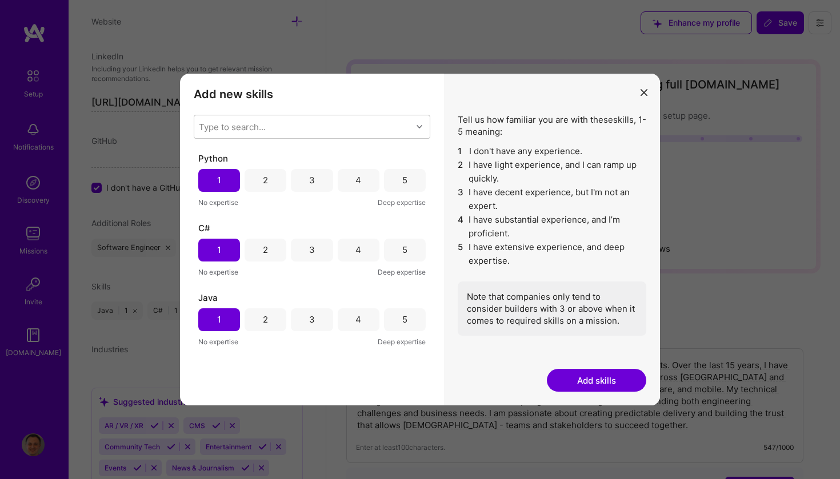
click at [599, 381] on button "Add skills" at bounding box center [596, 380] width 99 height 23
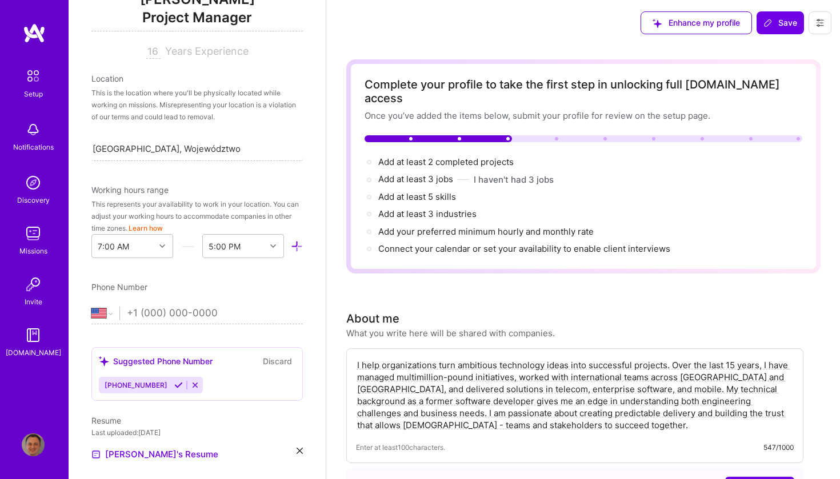
scroll to position [108, 0]
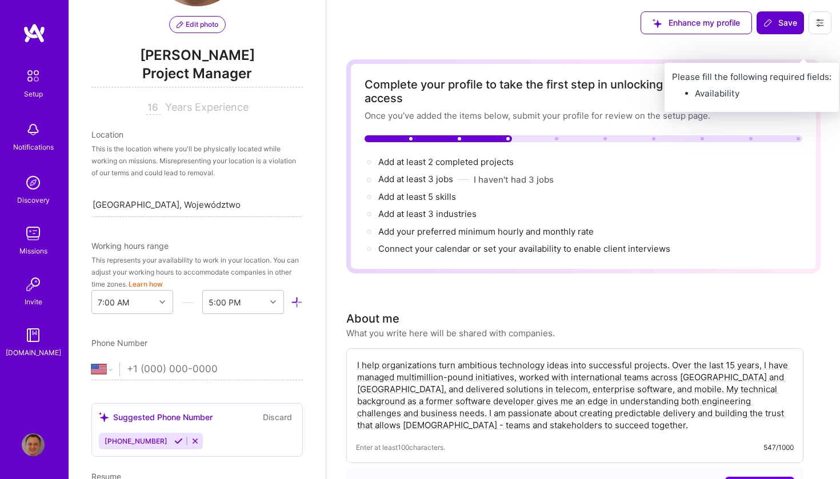
click at [787, 25] on span "Save" at bounding box center [780, 22] width 34 height 11
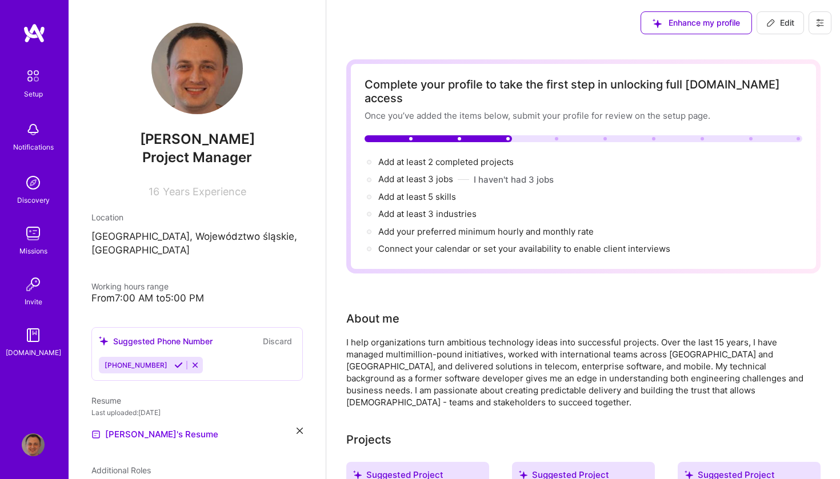
scroll to position [0, 0]
click at [776, 20] on span "Edit" at bounding box center [780, 22] width 28 height 11
select select "US"
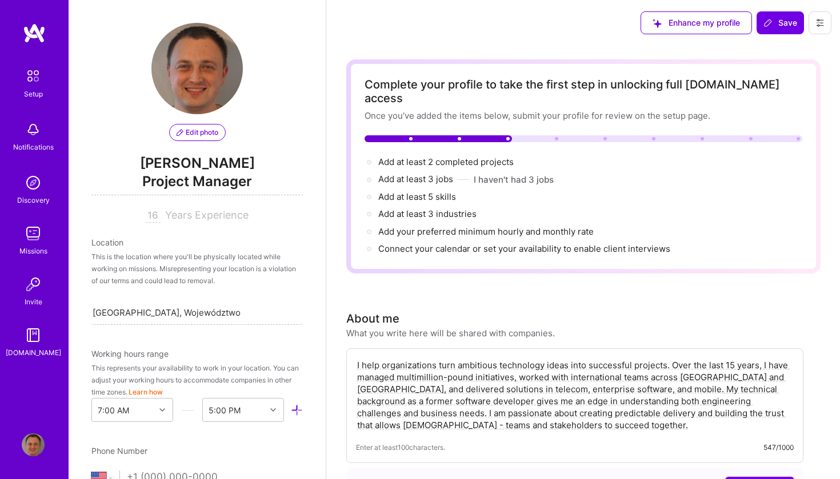
click at [205, 134] on span "Edit photo" at bounding box center [198, 132] width 42 height 10
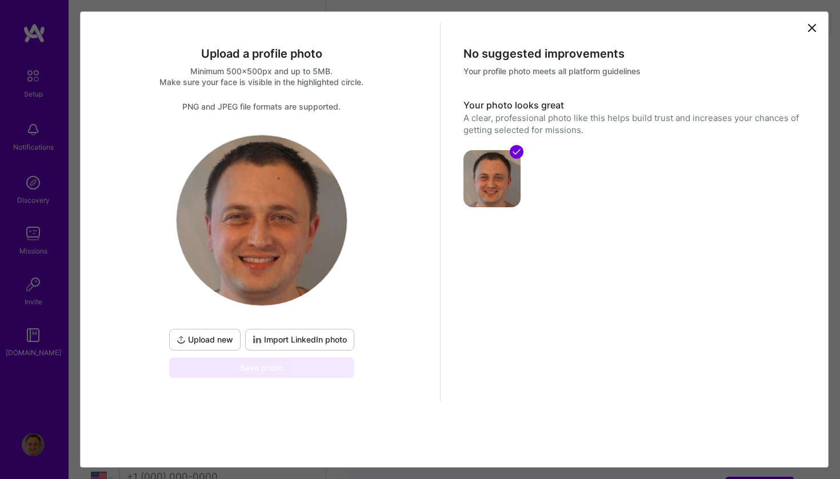
click at [209, 344] on span "Upload new" at bounding box center [205, 339] width 57 height 11
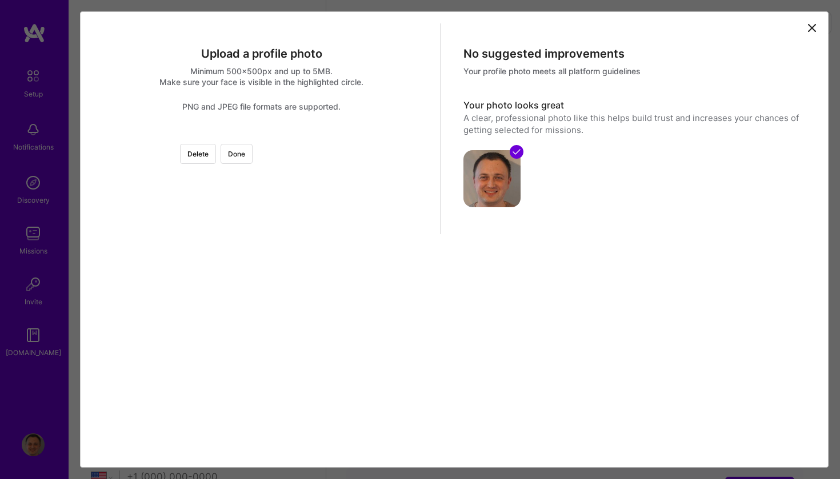
click at [280, 331] on div at bounding box center [395, 292] width 267 height 267
click at [306, 256] on div at bounding box center [395, 303] width 267 height 267
click at [252, 149] on button "Done" at bounding box center [236, 154] width 32 height 20
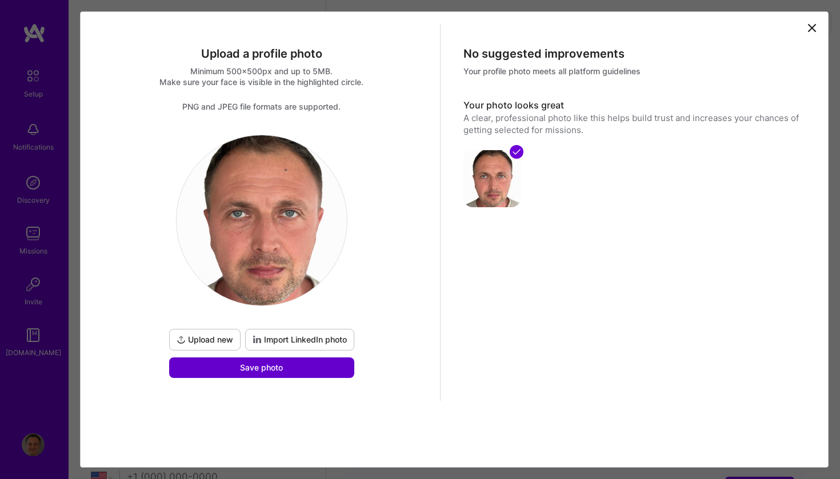
click at [320, 370] on button "Save photo" at bounding box center [261, 368] width 185 height 21
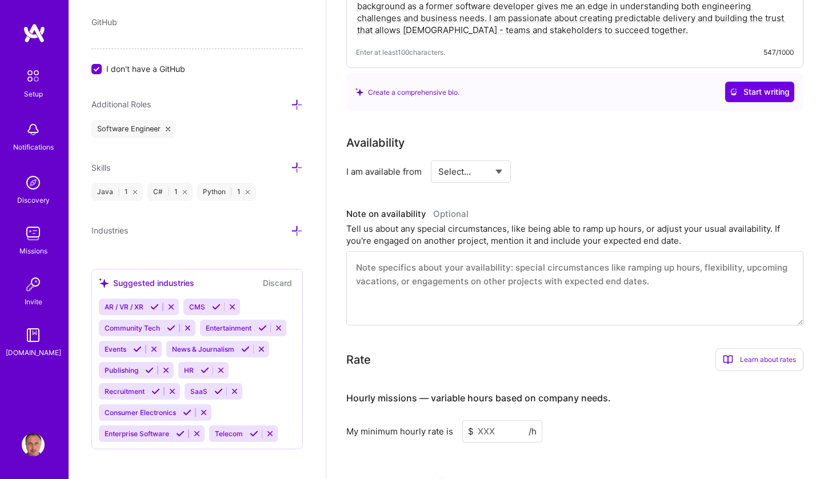
scroll to position [399, 0]
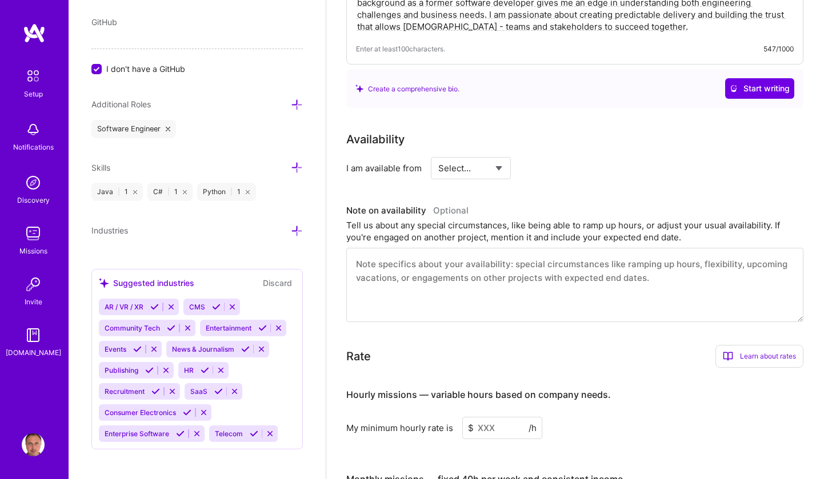
click at [298, 231] on icon at bounding box center [297, 231] width 12 height 12
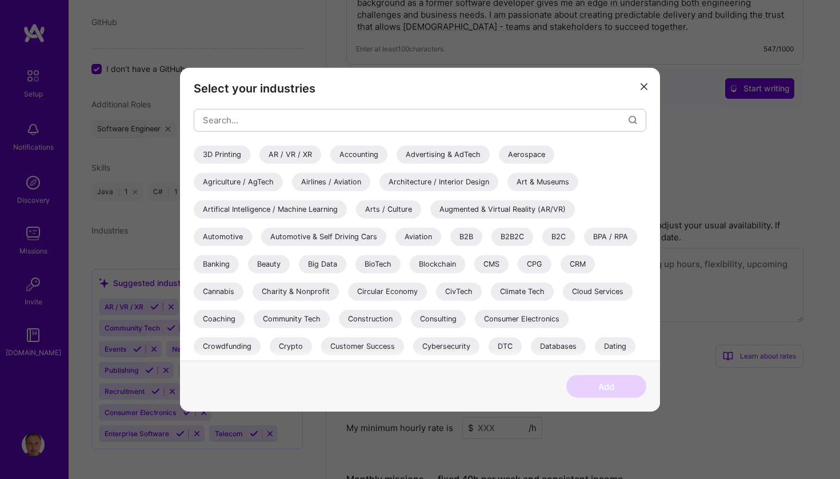
click at [522, 155] on div "Aerospace" at bounding box center [526, 154] width 55 height 18
click at [520, 153] on div "Aerospace" at bounding box center [526, 154] width 55 height 18
click at [352, 186] on div "Airlines / Aviation" at bounding box center [331, 182] width 78 height 18
click at [318, 207] on div "Artifical Intelligence / Machine Learning" at bounding box center [270, 209] width 153 height 18
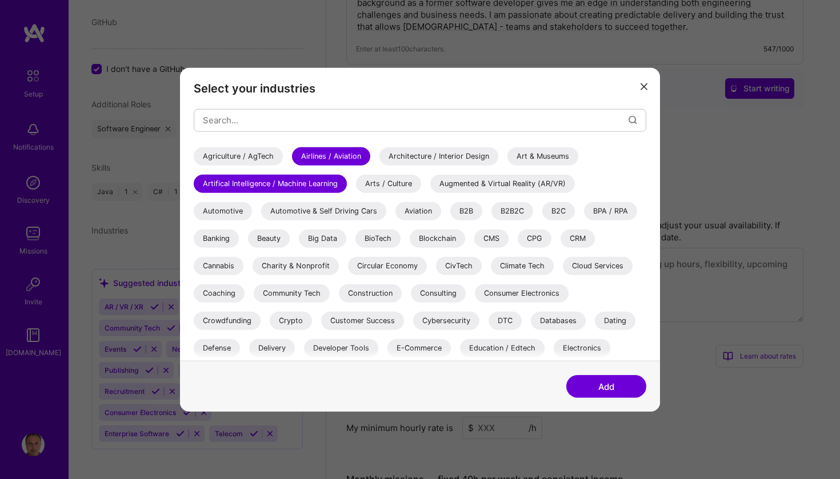
scroll to position [29, 0]
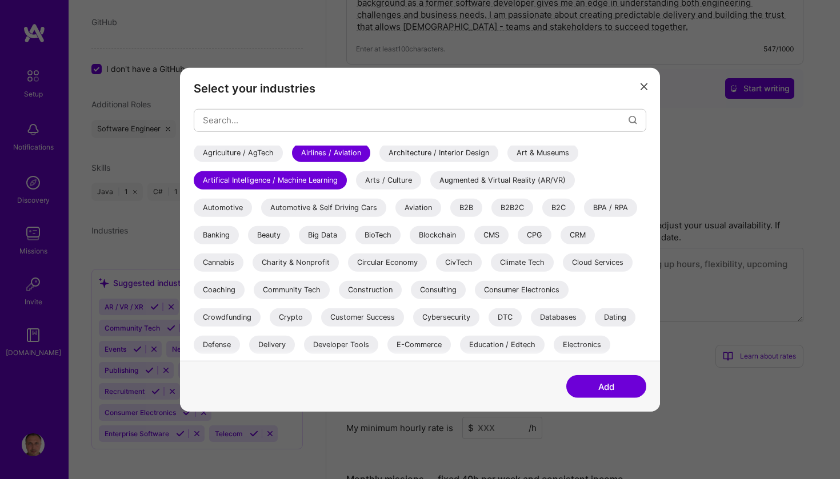
click at [576, 229] on div "CRM" at bounding box center [577, 235] width 34 height 18
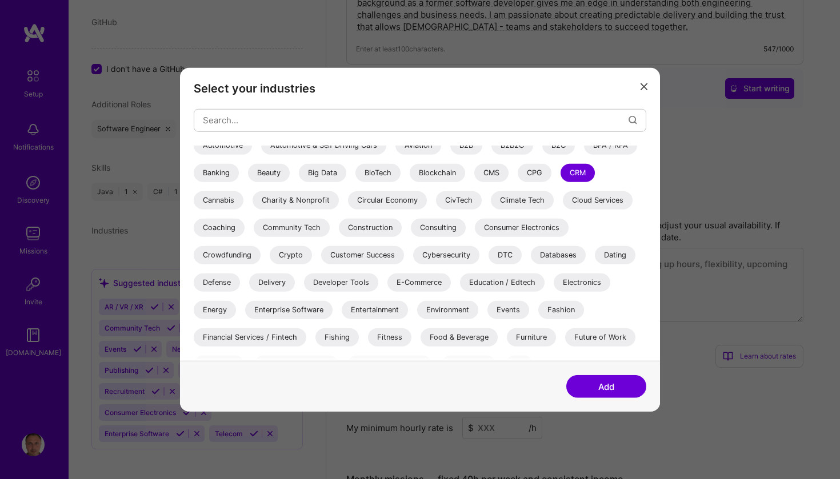
scroll to position [92, 0]
click at [548, 229] on div "Consumer Electronics" at bounding box center [522, 227] width 94 height 18
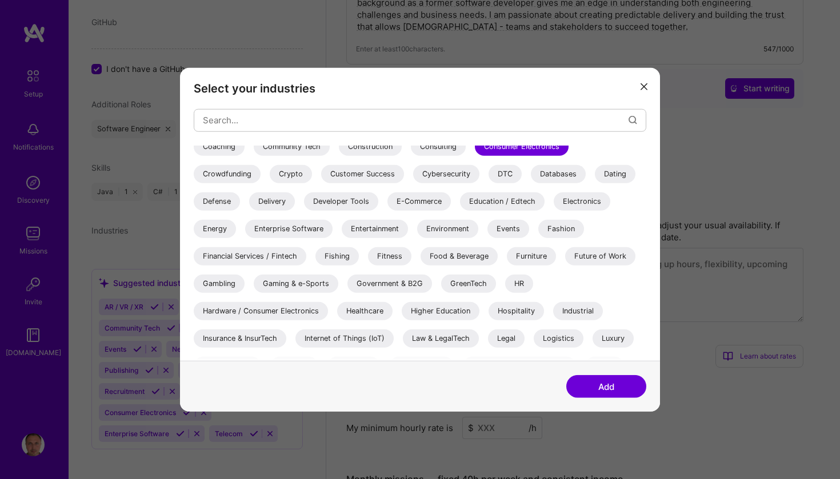
scroll to position [174, 0]
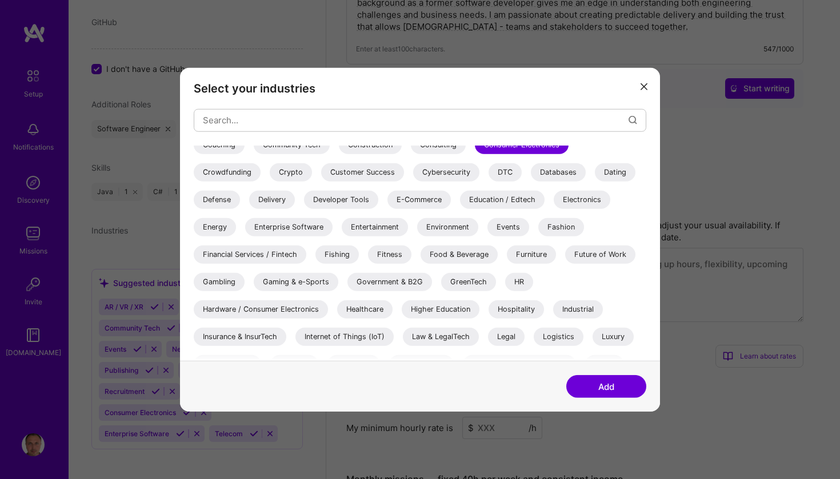
click at [427, 199] on div "E-Commerce" at bounding box center [418, 199] width 63 height 18
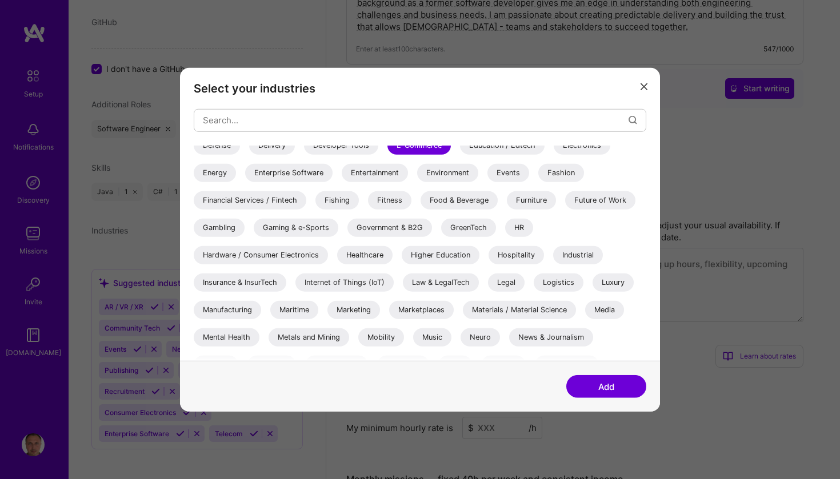
scroll to position [230, 0]
click at [326, 280] on div "Internet of Things (IoT)" at bounding box center [344, 280] width 98 height 18
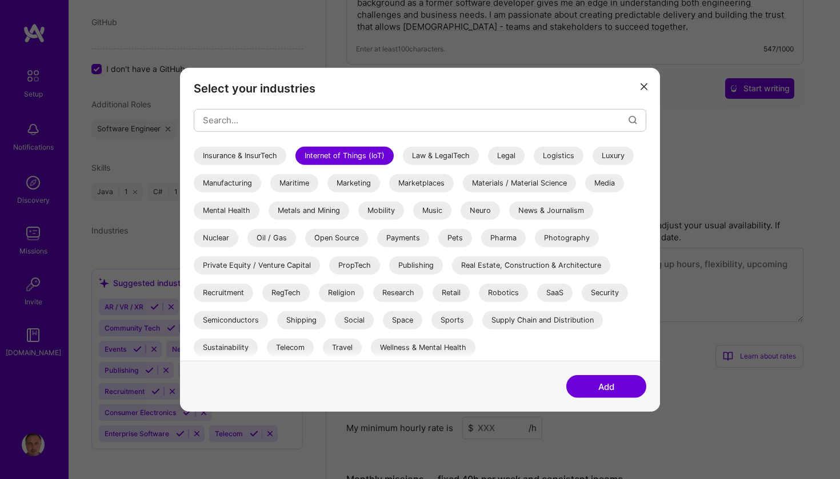
scroll to position [355, 0]
click at [292, 348] on div "Telecom" at bounding box center [290, 347] width 47 height 18
click at [600, 392] on button "Add" at bounding box center [606, 386] width 80 height 23
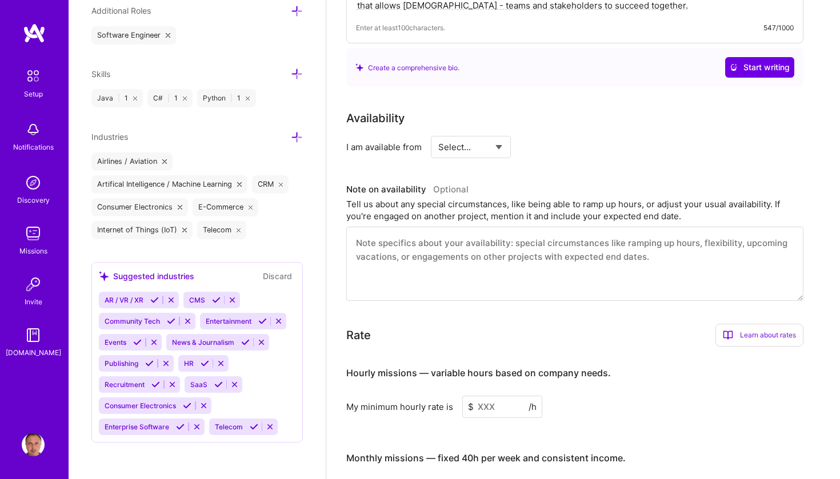
scroll to position [404, 0]
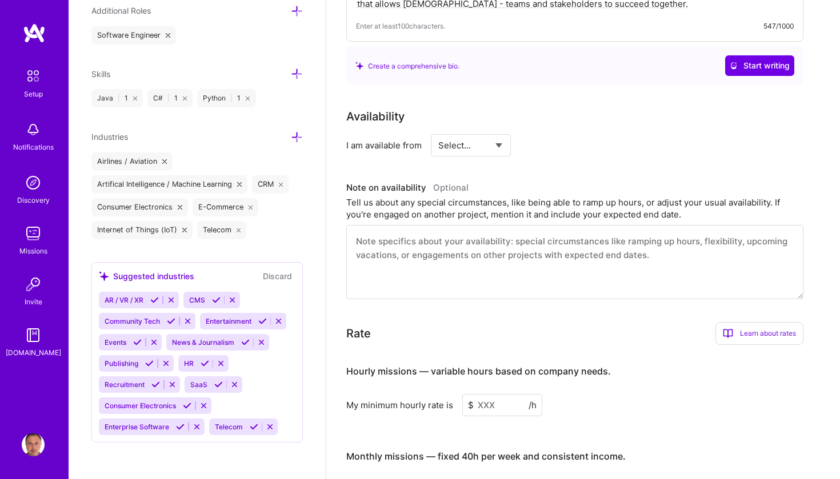
click at [171, 298] on icon at bounding box center [171, 300] width 9 height 9
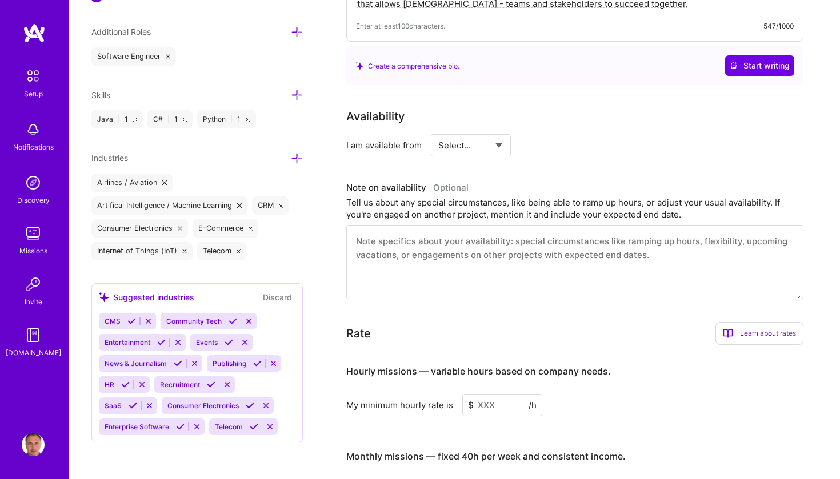
click at [152, 316] on button at bounding box center [148, 321] width 15 height 10
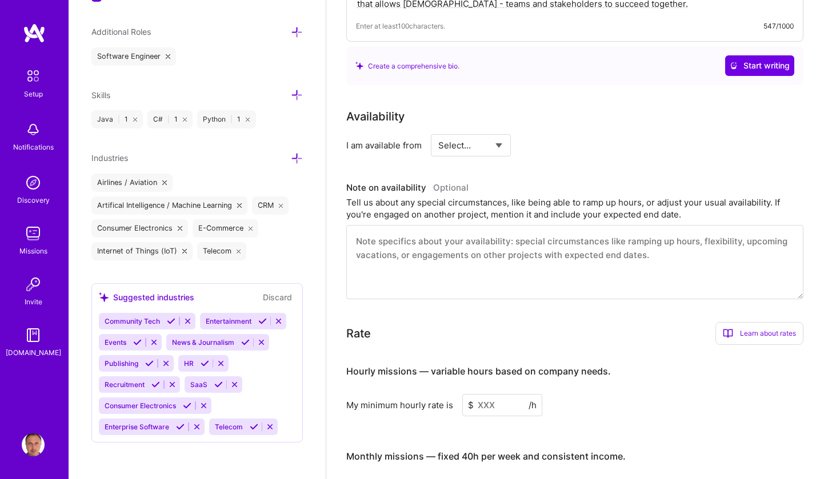
click at [181, 316] on button at bounding box center [187, 321] width 15 height 10
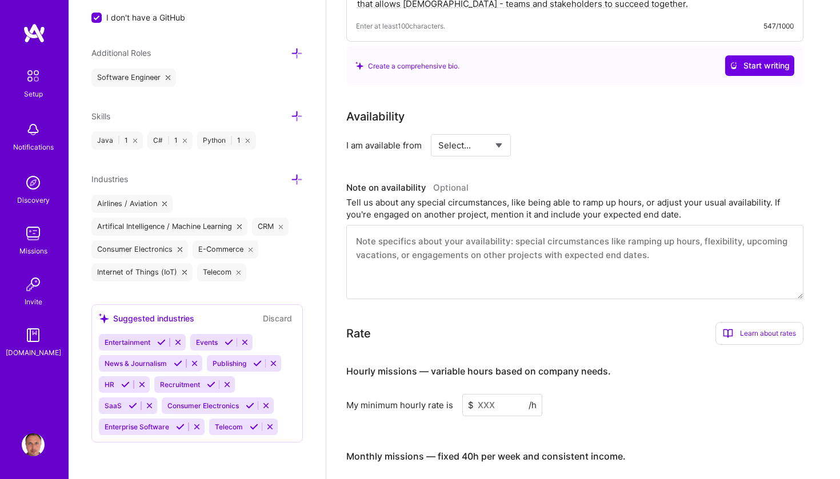
click at [181, 338] on icon at bounding box center [178, 342] width 9 height 9
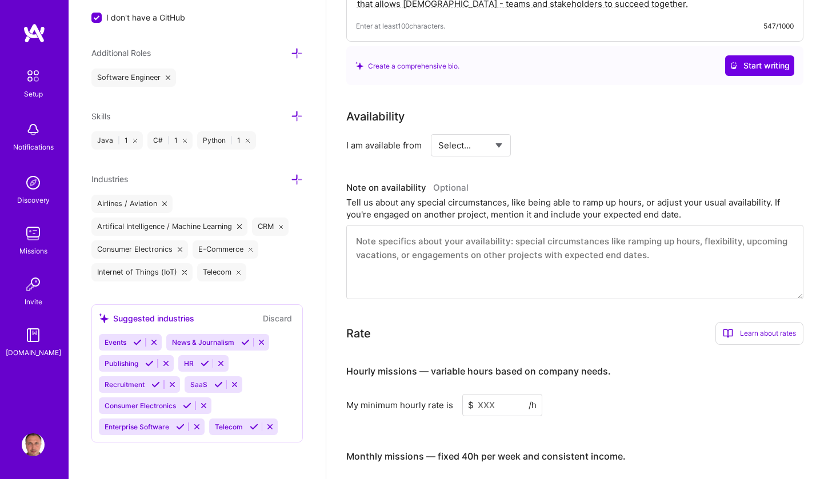
click at [158, 338] on icon at bounding box center [154, 342] width 9 height 9
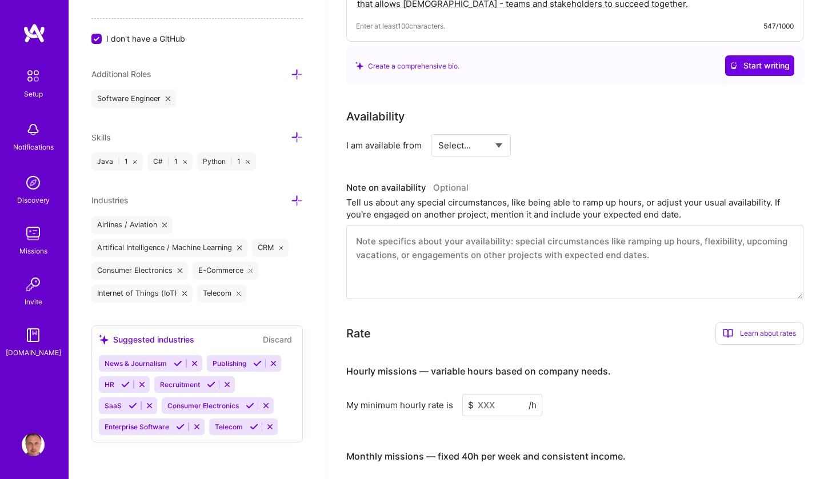
click at [192, 359] on icon at bounding box center [194, 363] width 9 height 9
click at [166, 359] on icon at bounding box center [166, 363] width 9 height 9
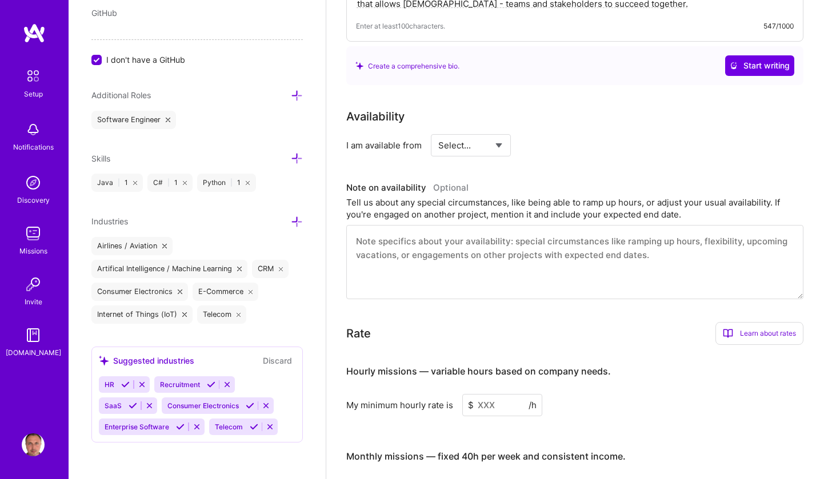
click at [145, 380] on icon at bounding box center [142, 384] width 9 height 9
click at [170, 380] on icon at bounding box center [172, 384] width 9 height 9
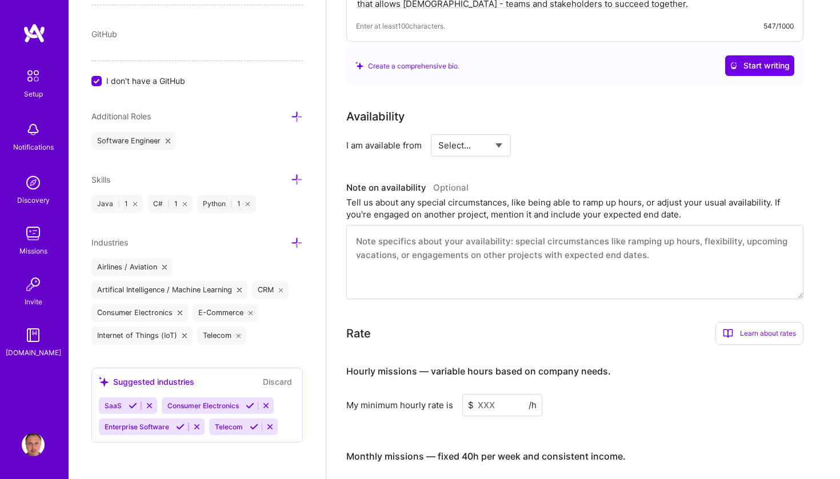
click at [153, 401] on button at bounding box center [149, 406] width 15 height 10
click at [203, 402] on icon at bounding box center [203, 406] width 9 height 9
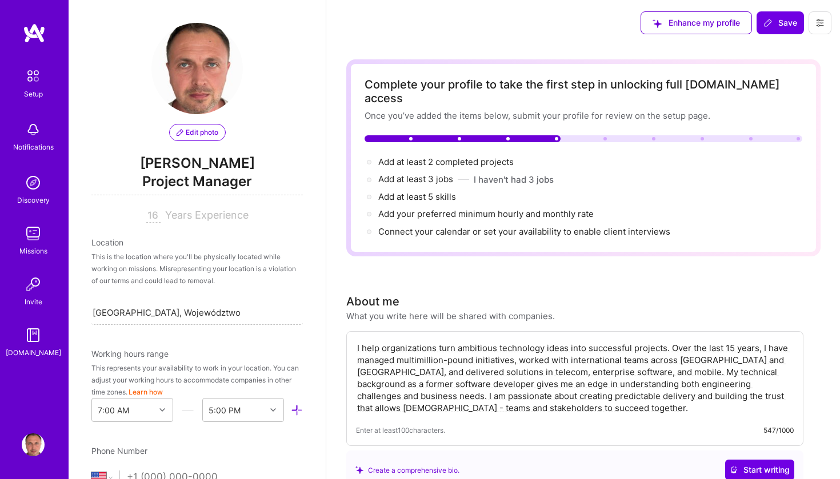
scroll to position [0, 0]
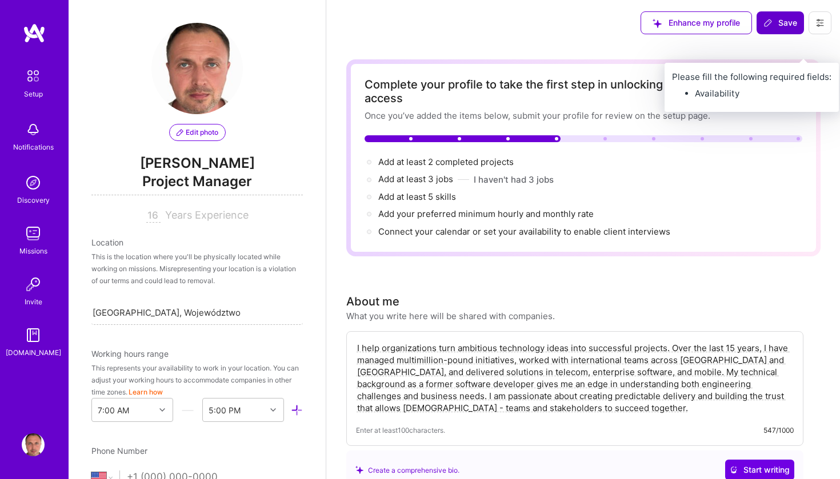
click at [776, 23] on span "Save" at bounding box center [780, 22] width 34 height 11
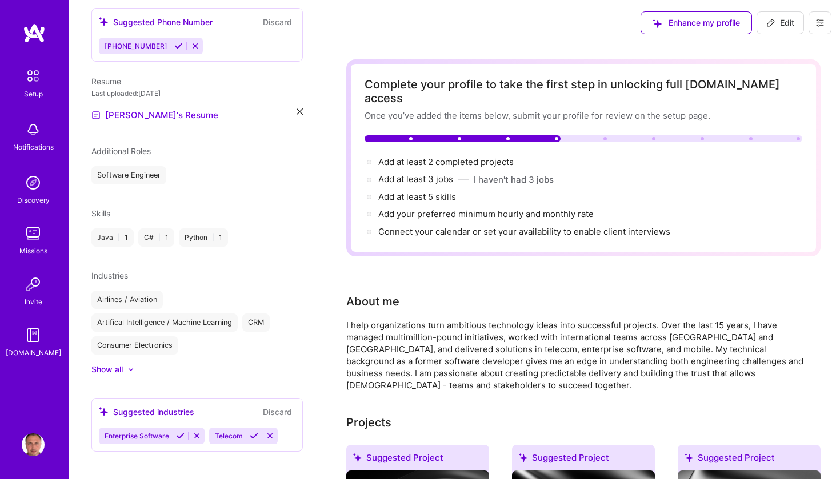
scroll to position [318, 0]
click at [128, 370] on icon at bounding box center [131, 371] width 6 height 3
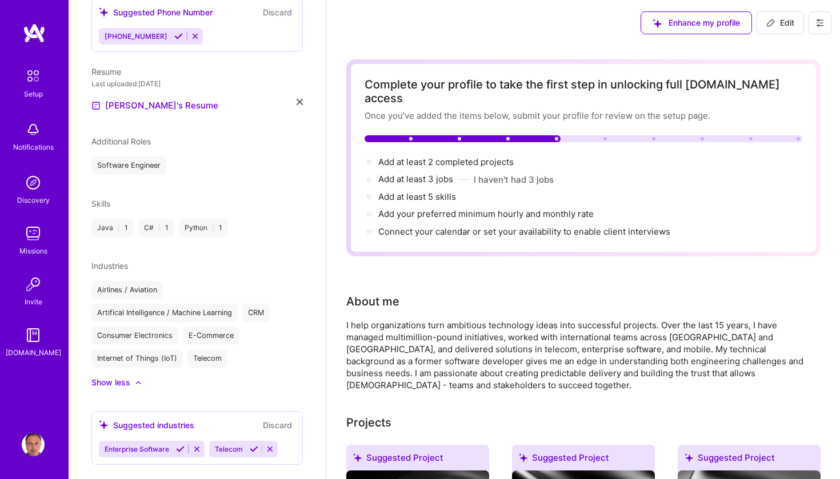
scroll to position [339, 0]
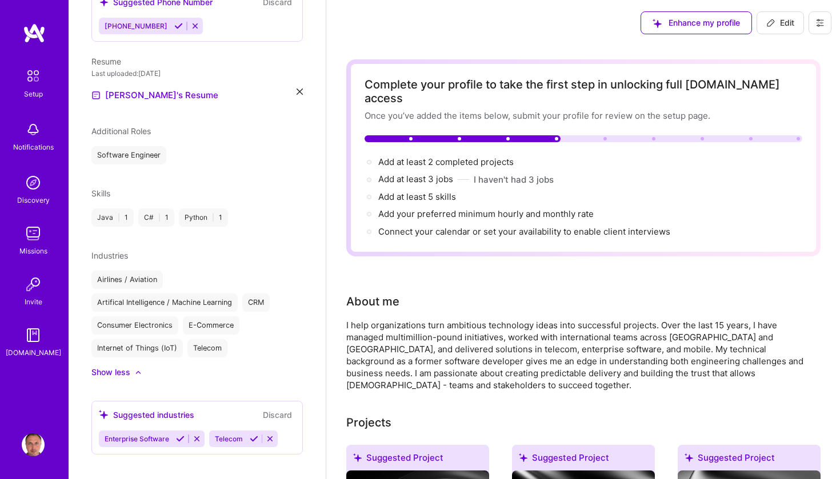
click at [180, 435] on icon at bounding box center [180, 439] width 9 height 9
click at [145, 435] on icon at bounding box center [143, 439] width 9 height 9
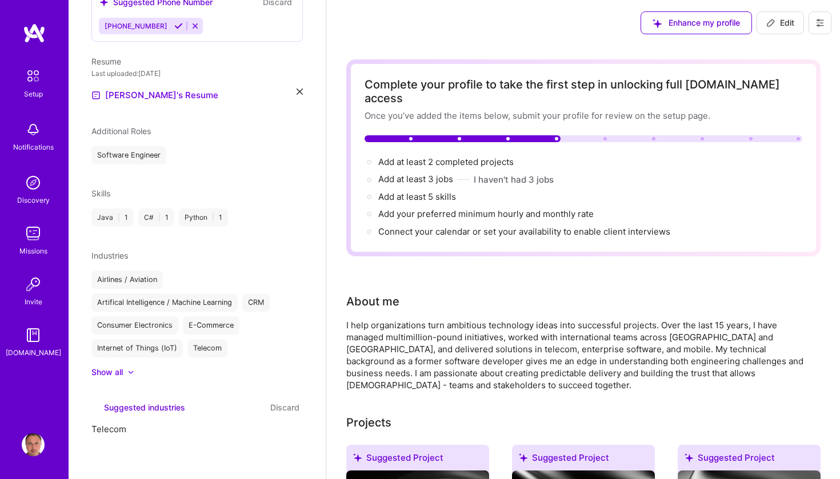
scroll to position [271, 0]
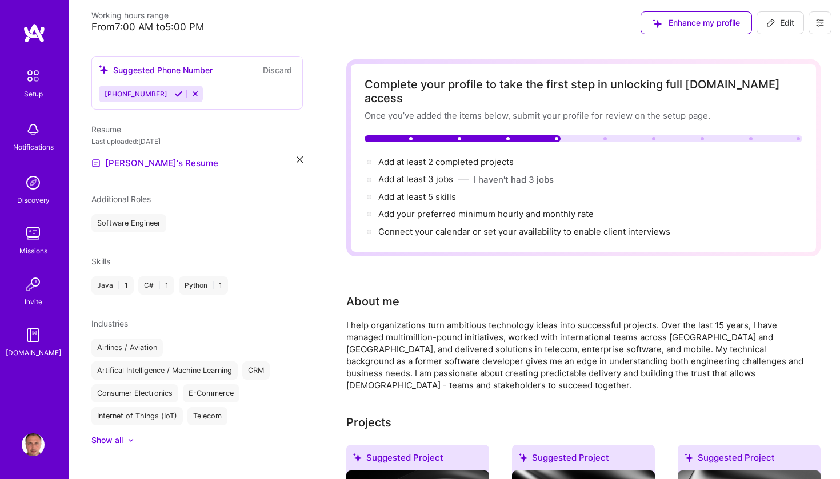
click at [123, 435] on div at bounding box center [125, 440] width 5 height 11
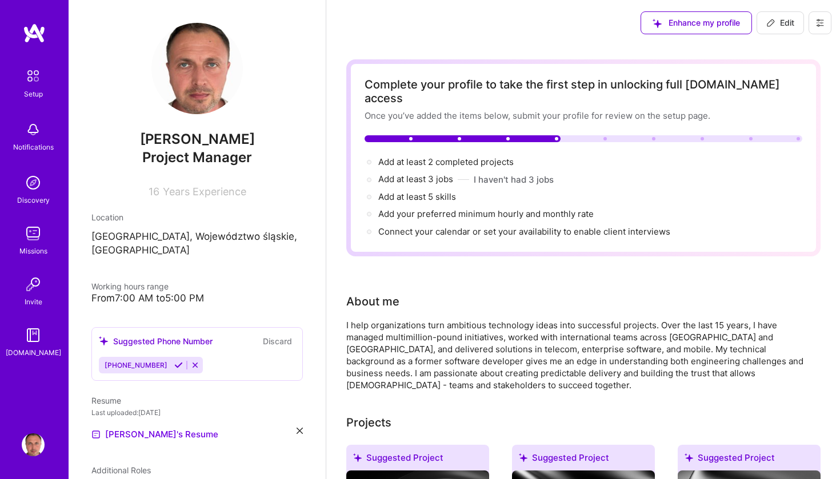
scroll to position [0, 0]
click at [780, 21] on span "Edit" at bounding box center [780, 22] width 28 height 11
select select "US"
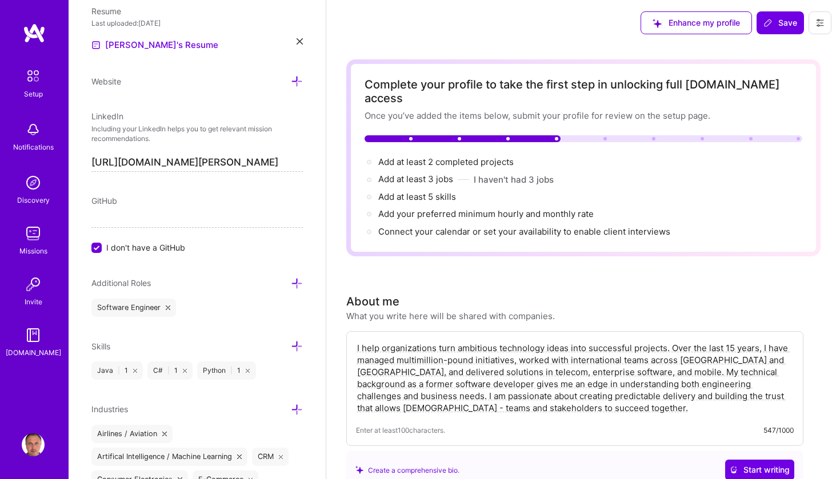
scroll to position [584, 0]
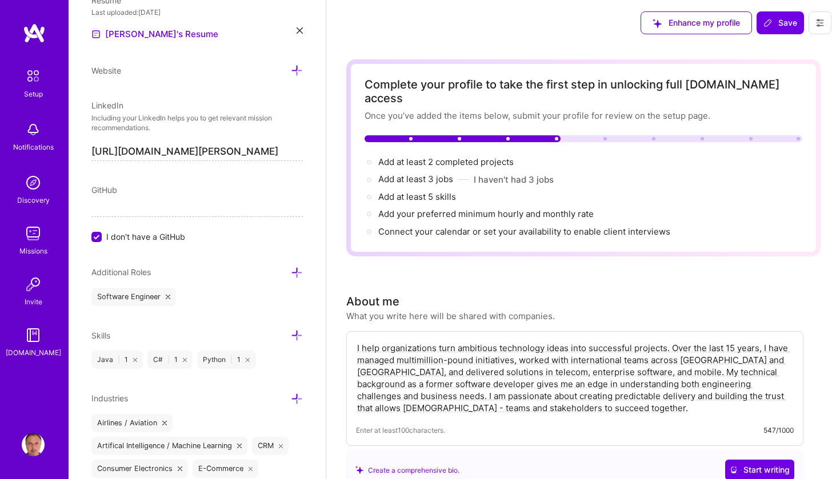
click at [297, 334] on icon at bounding box center [297, 336] width 12 height 12
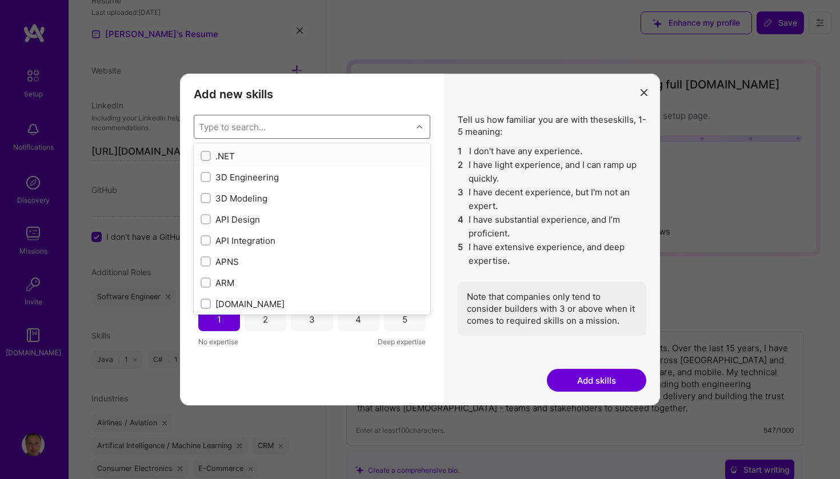
click at [421, 126] on icon "modal" at bounding box center [419, 127] width 6 height 6
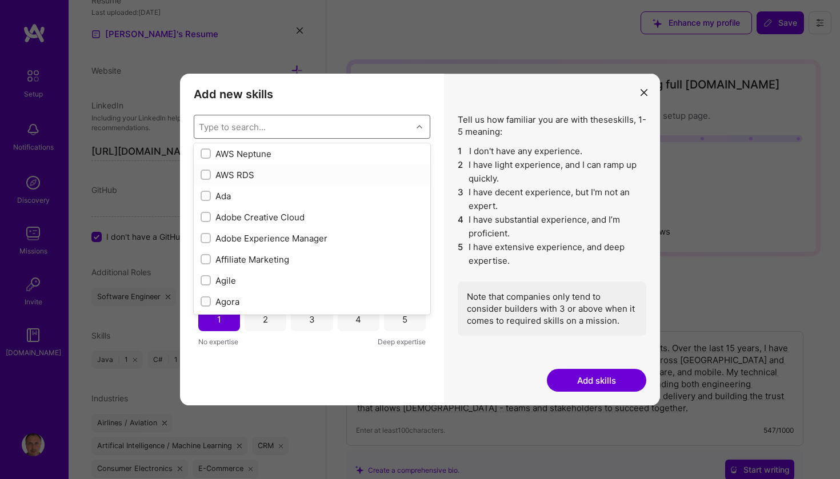
scroll to position [302, 0]
click at [206, 276] on input "modal" at bounding box center [207, 278] width 8 height 8
checkbox input "true"
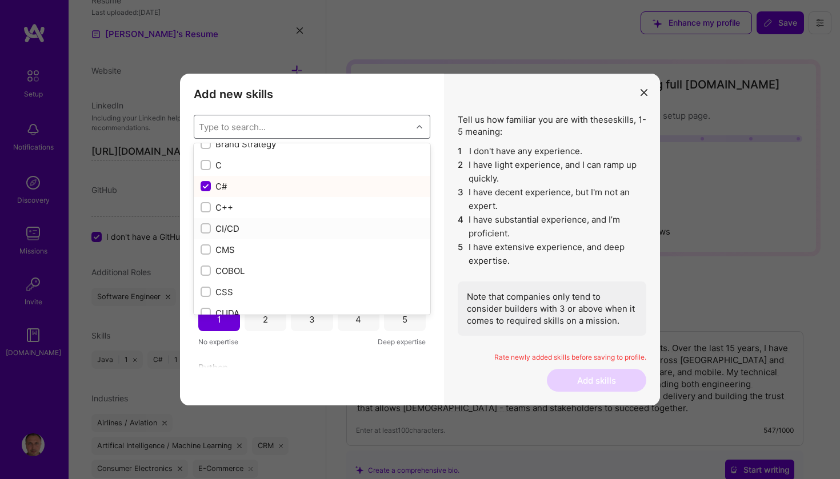
scroll to position [1180, 0]
click at [207, 224] on input "modal" at bounding box center [207, 224] width 8 height 8
checkbox input "true"
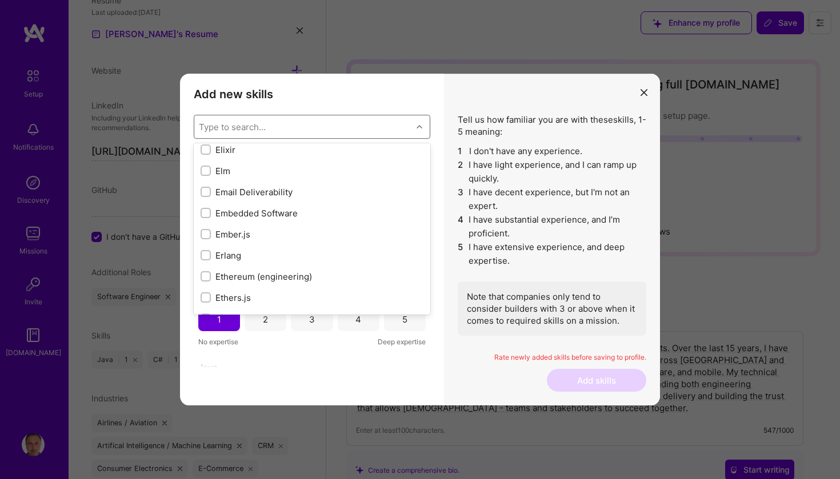
scroll to position [2480, 0]
click at [206, 216] on input "modal" at bounding box center [207, 213] width 8 height 8
checkbox input "true"
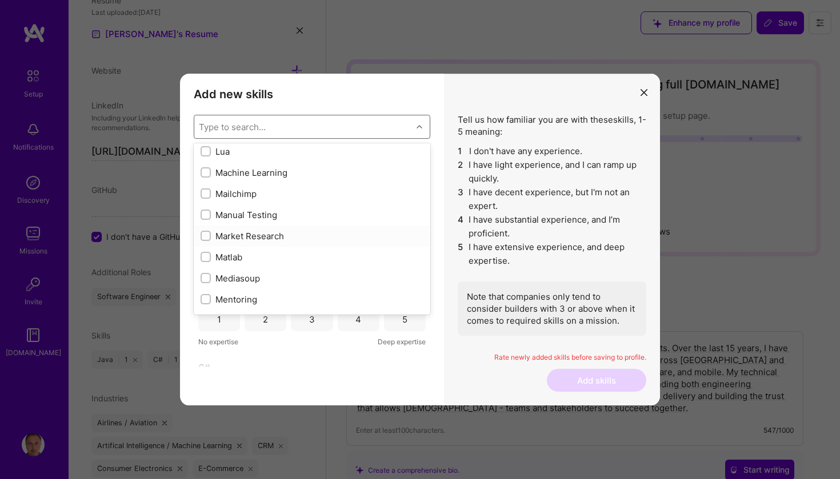
scroll to position [4108, 0]
click at [207, 214] on input "modal" at bounding box center [207, 212] width 8 height 8
checkbox input "true"
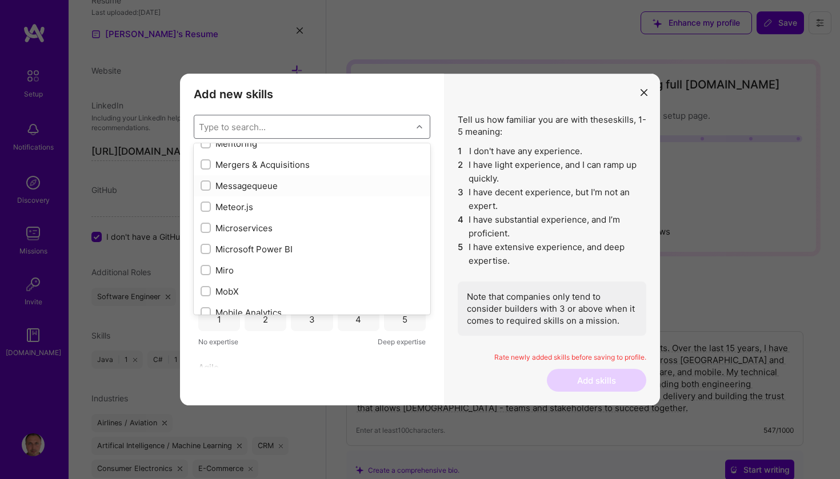
scroll to position [4265, 0]
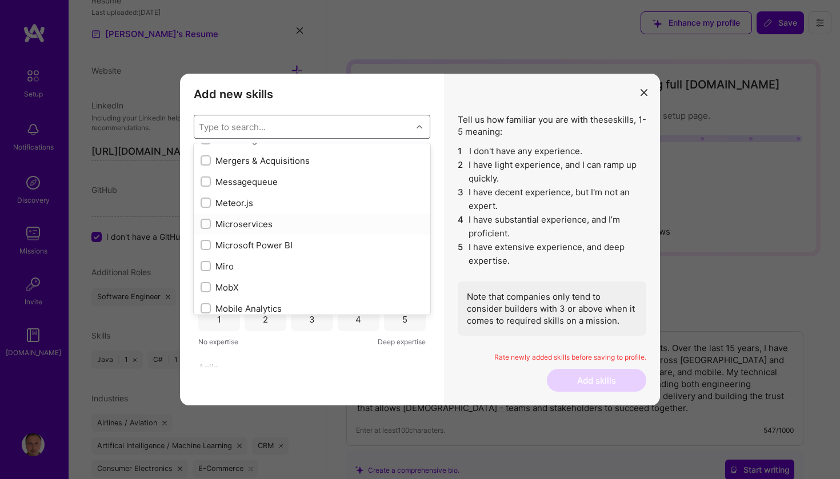
click at [204, 224] on input "modal" at bounding box center [207, 224] width 8 height 8
checkbox input "true"
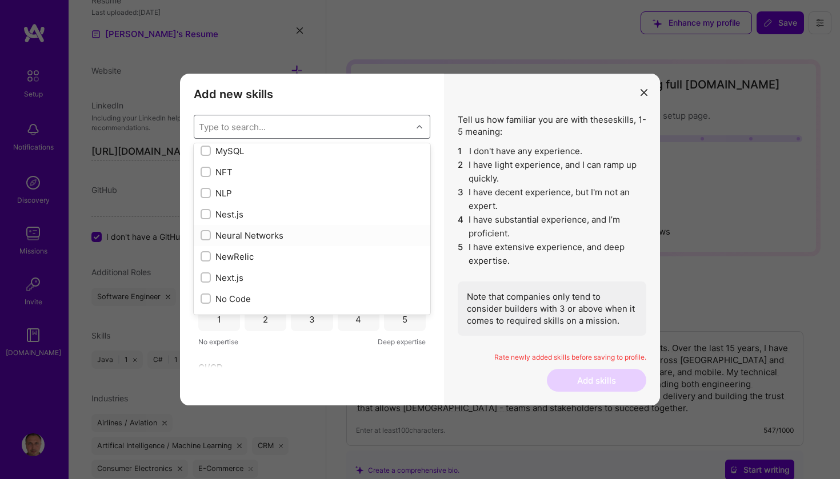
scroll to position [4529, 0]
click at [209, 236] on input "modal" at bounding box center [207, 235] width 8 height 8
checkbox input "true"
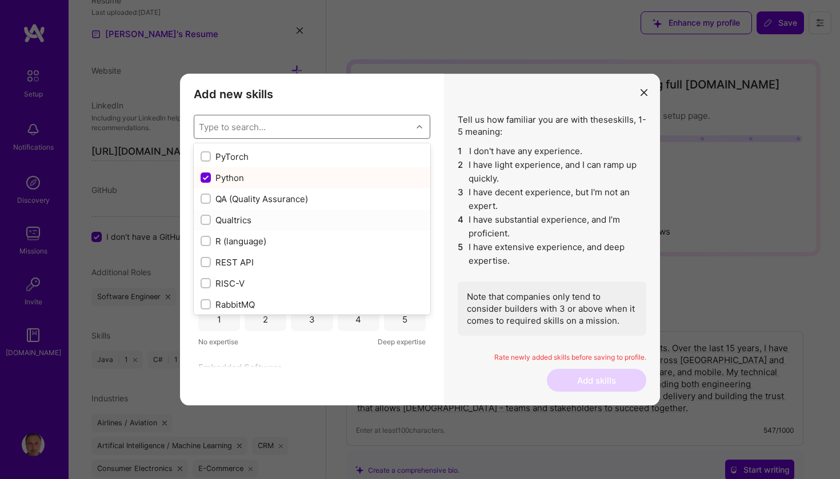
scroll to position [5455, 0]
click at [207, 197] on input "modal" at bounding box center [207, 196] width 8 height 8
checkbox input "true"
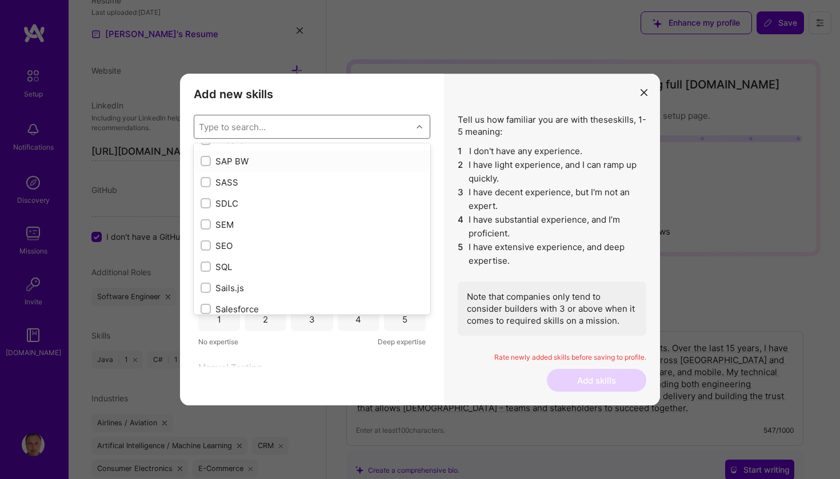
scroll to position [5998, 0]
click at [203, 200] on input "modal" at bounding box center [207, 203] width 8 height 8
checkbox input "true"
click at [208, 266] on input "modal" at bounding box center [207, 265] width 8 height 8
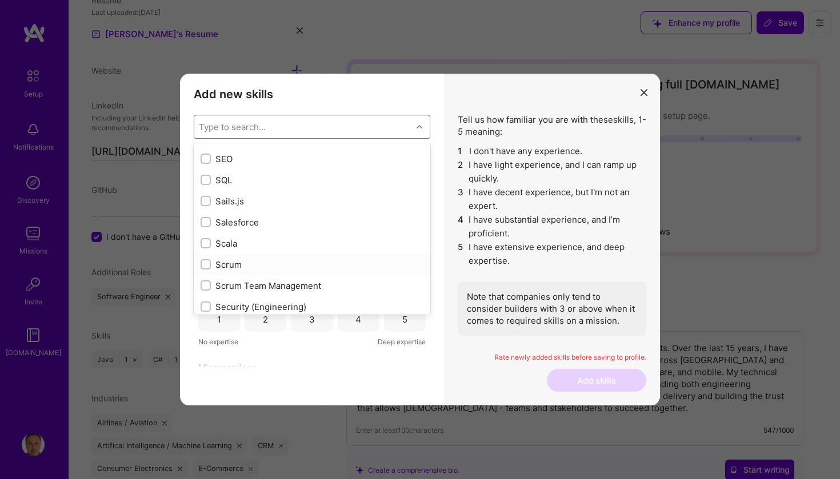
checkbox input "true"
click at [203, 286] on input "modal" at bounding box center [207, 286] width 8 height 8
checkbox input "true"
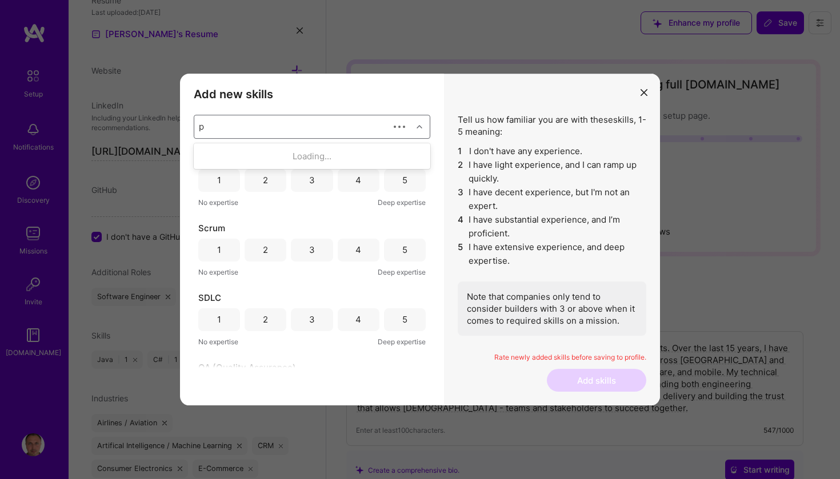
scroll to position [0, 0]
type input "p"
type input "mana"
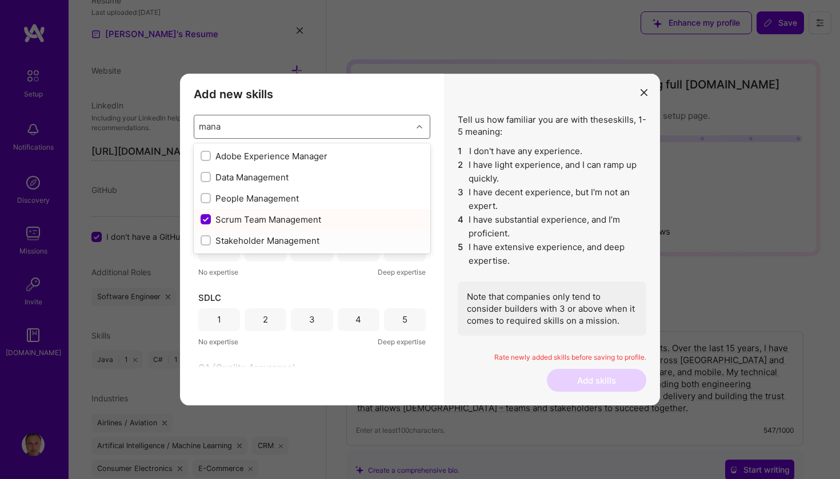
click at [207, 241] on input "modal" at bounding box center [207, 241] width 8 height 8
checkbox input "false"
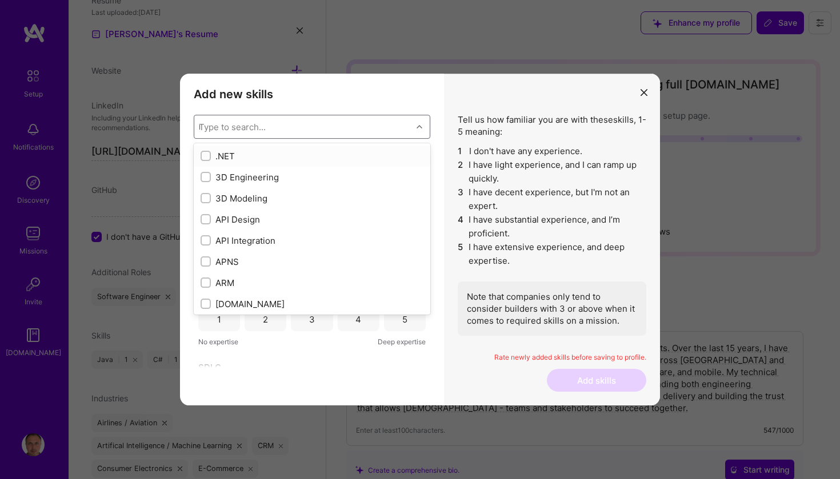
checkbox input "false"
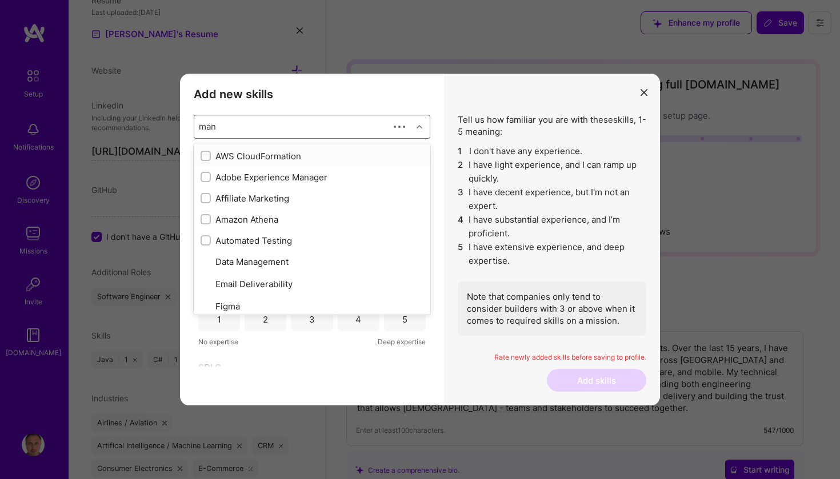
type input "mana"
checkbox input "true"
checkbox input "false"
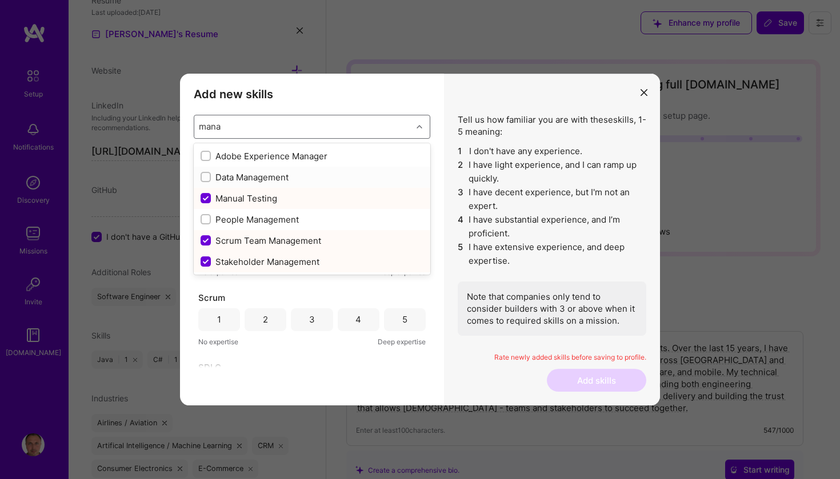
click at [207, 179] on input "modal" at bounding box center [207, 178] width 8 height 8
checkbox input "false"
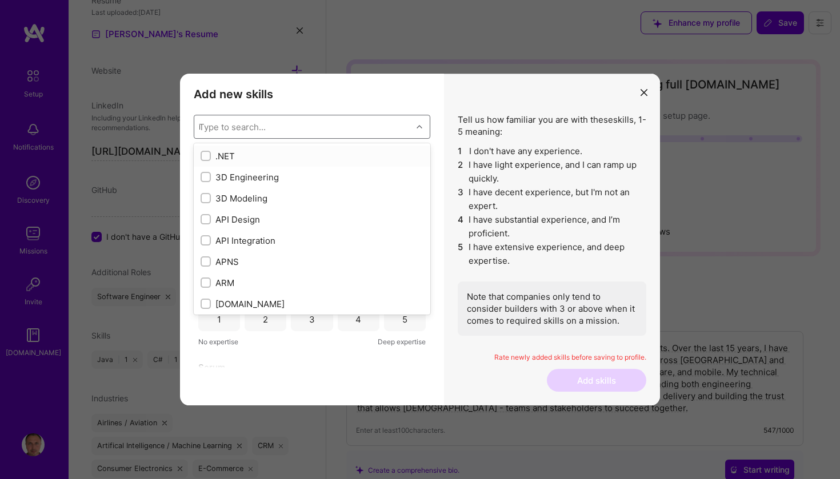
checkbox input "false"
type input "agi"
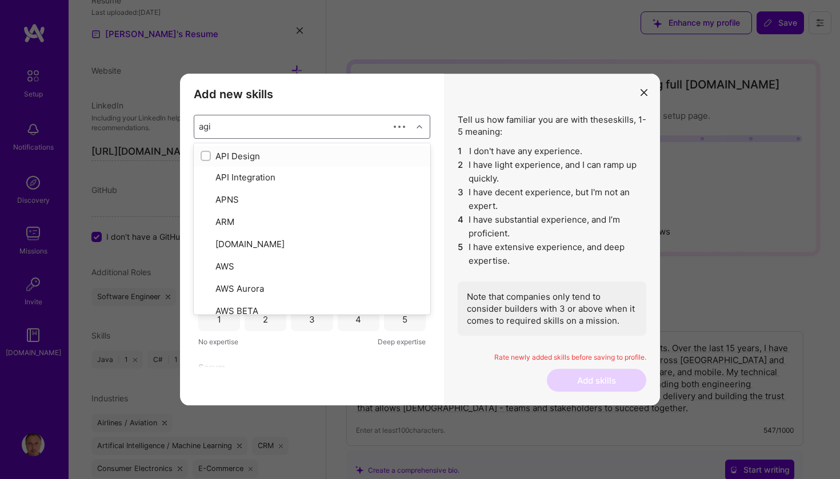
checkbox input "true"
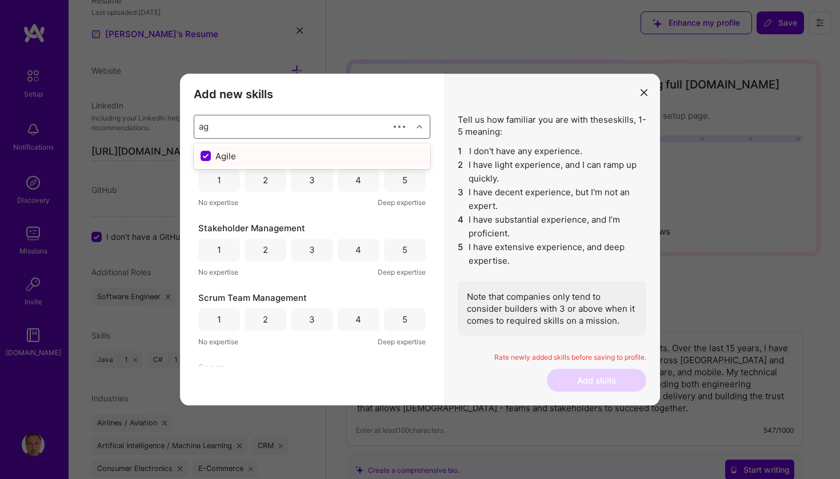
type input "a"
checkbox input "false"
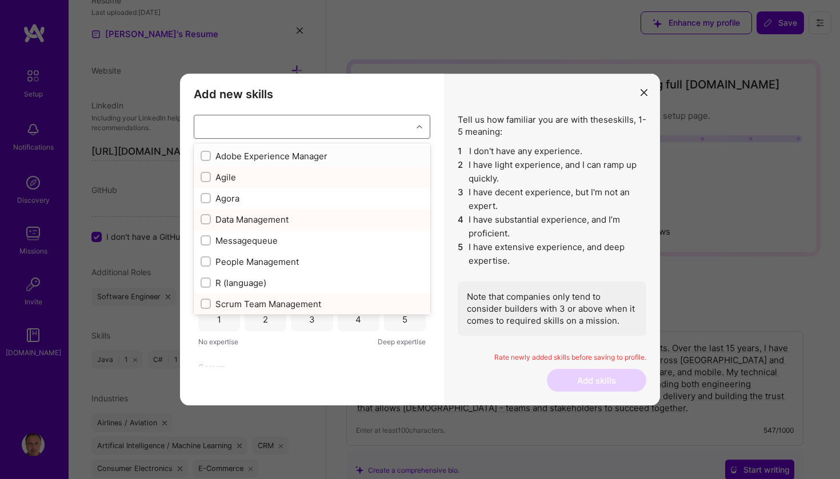
checkbox input "false"
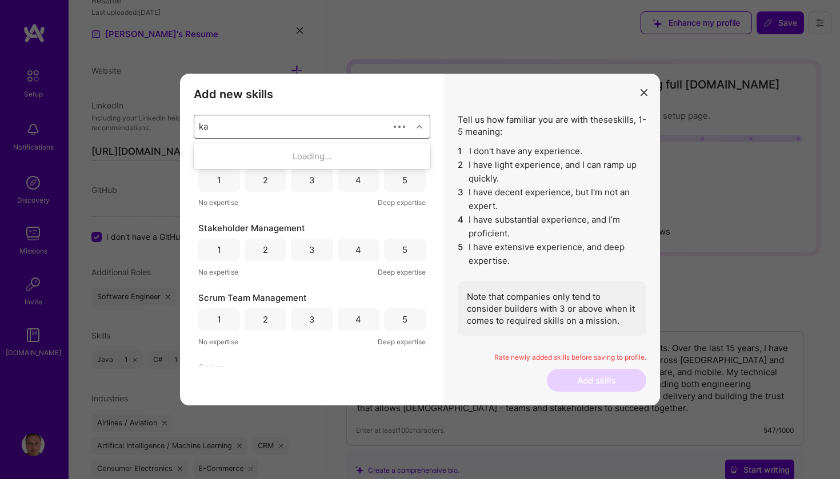
type input "k"
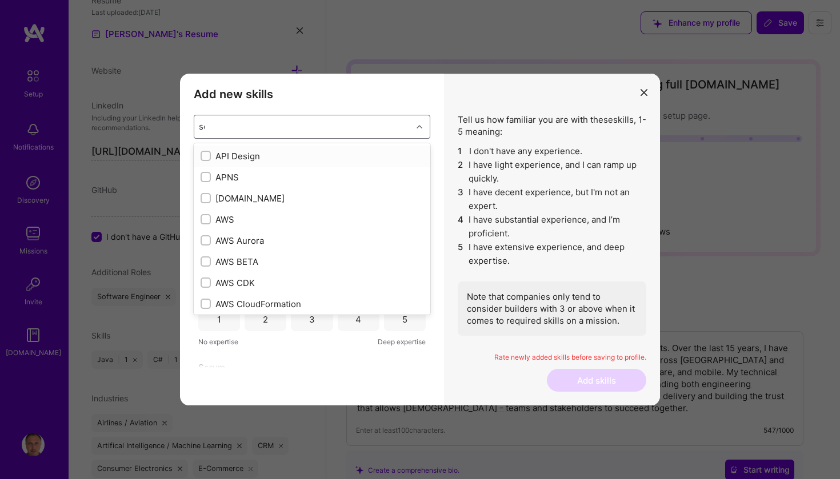
type input "scr"
checkbox input "true"
type input "scru"
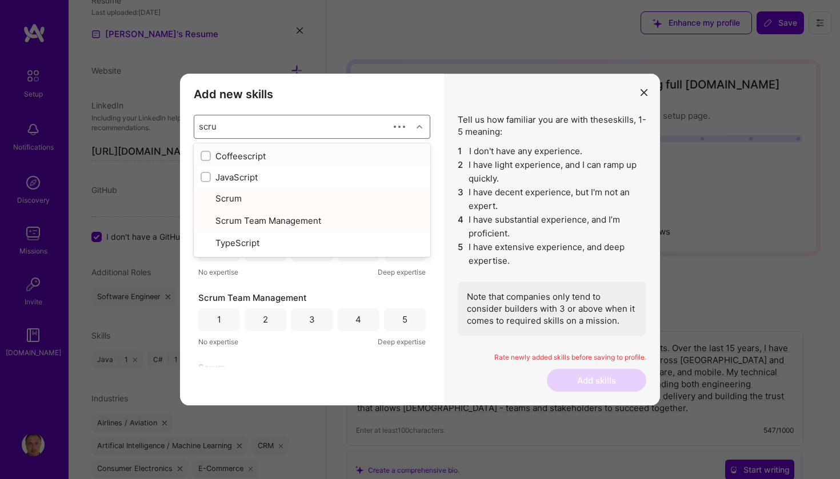
checkbox input "true"
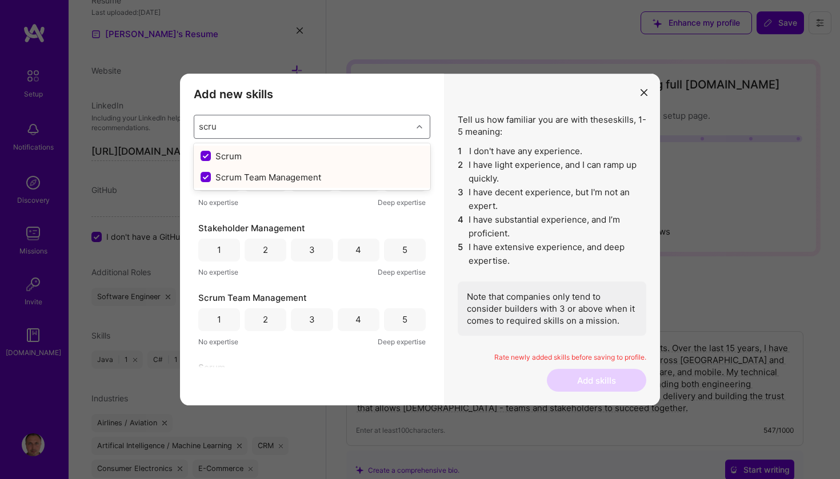
type input "scru"
click at [436, 127] on div "Add new skills Tell us how familiar you are with given skills, using between 1 …" at bounding box center [312, 240] width 264 height 332
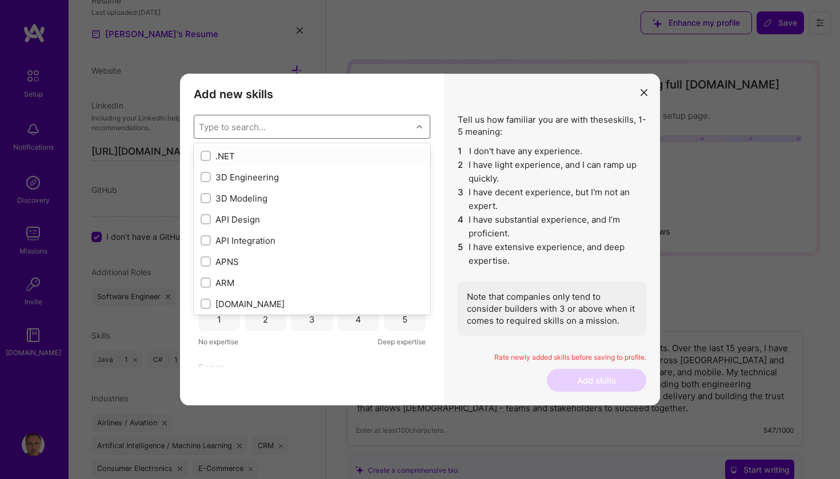
click at [418, 126] on icon "modal" at bounding box center [419, 127] width 6 height 6
type input "dat"
checkbox input "true"
type input "data"
click at [204, 199] on input "modal" at bounding box center [207, 199] width 10 height 10
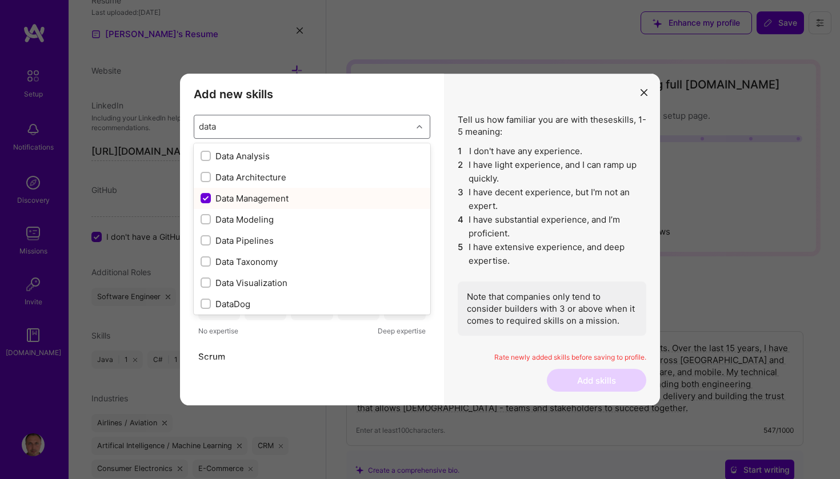
checkbox input "false"
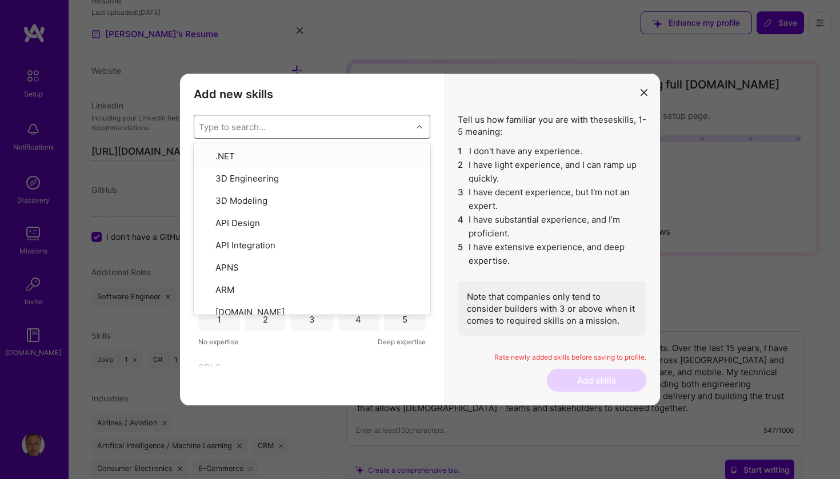
click at [423, 124] on div "modal" at bounding box center [421, 126] width 18 height 15
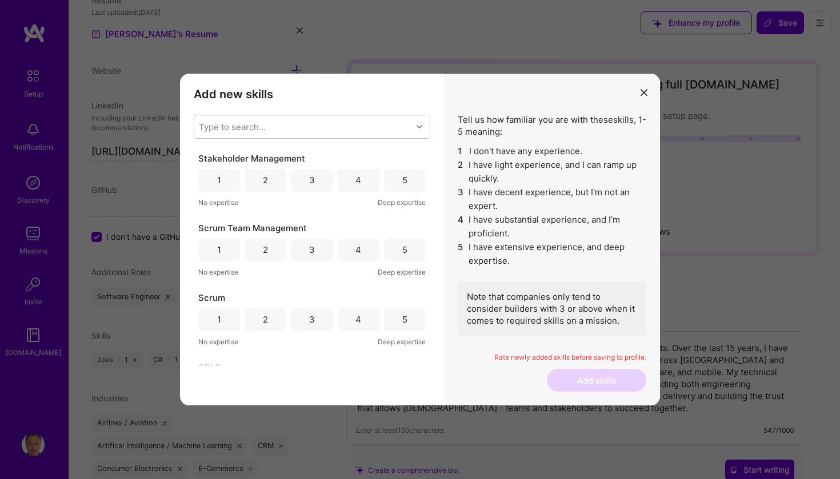
click at [319, 182] on div "3" at bounding box center [312, 180] width 42 height 23
click at [350, 246] on div "4" at bounding box center [359, 250] width 42 height 23
click at [355, 319] on div "4" at bounding box center [358, 320] width 6 height 12
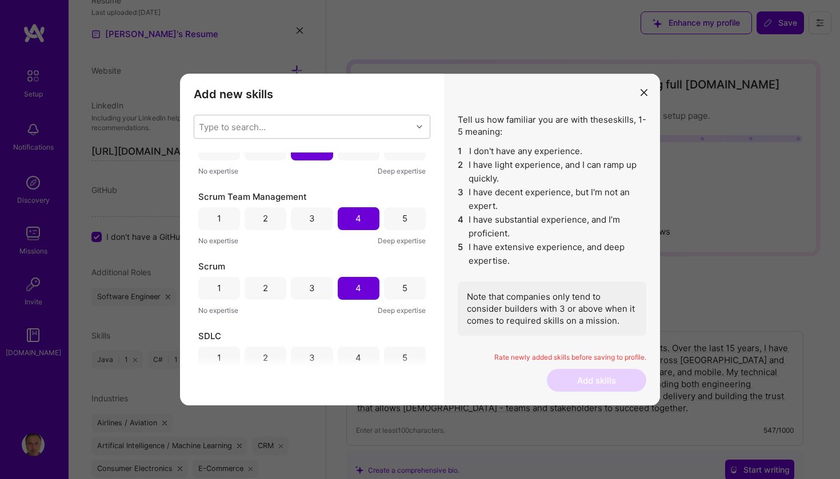
scroll to position [27, 0]
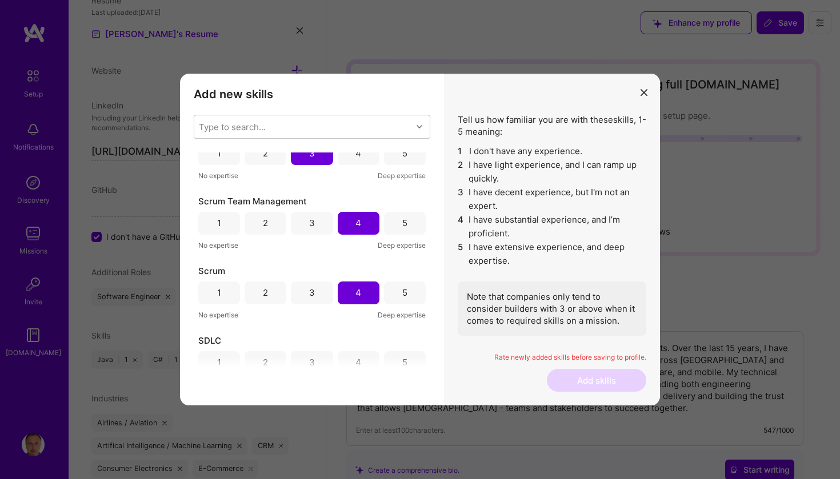
click at [395, 287] on div "5" at bounding box center [405, 293] width 42 height 23
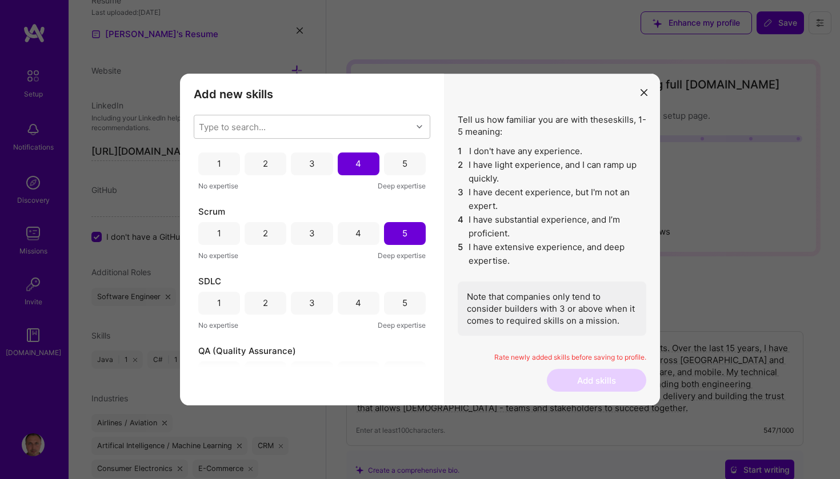
scroll to position [99, 0]
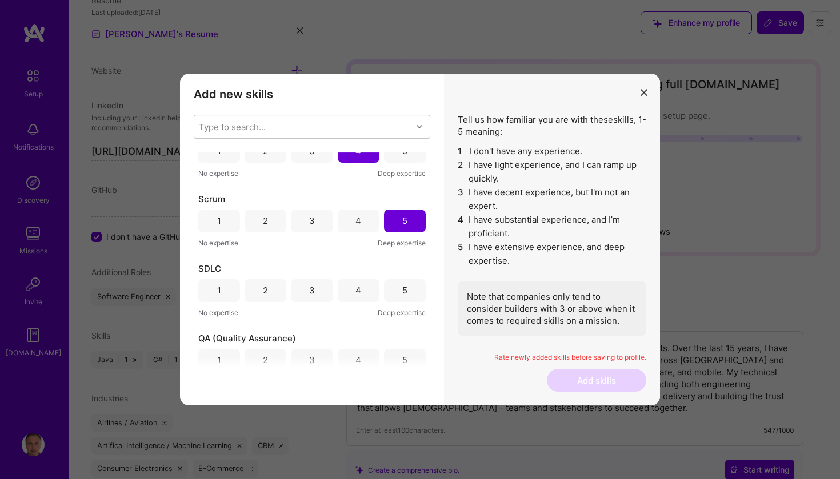
click at [356, 290] on div "4" at bounding box center [358, 290] width 6 height 12
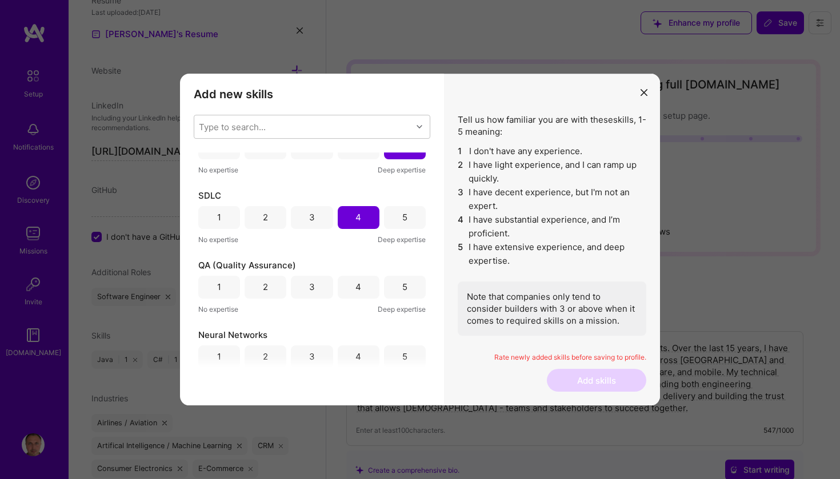
scroll to position [176, 0]
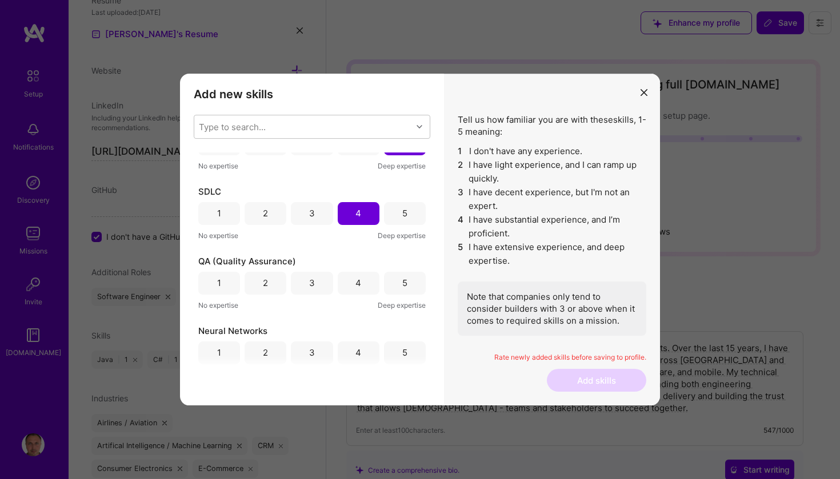
click at [320, 284] on div "3" at bounding box center [312, 283] width 42 height 23
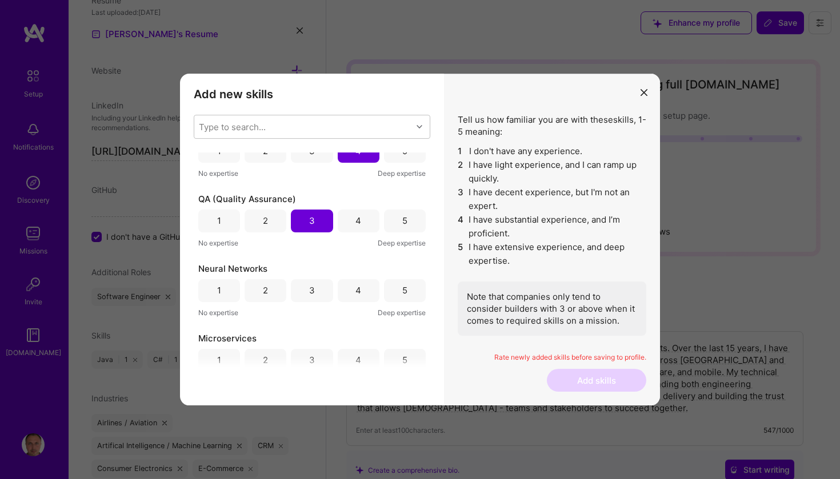
scroll to position [246, 0]
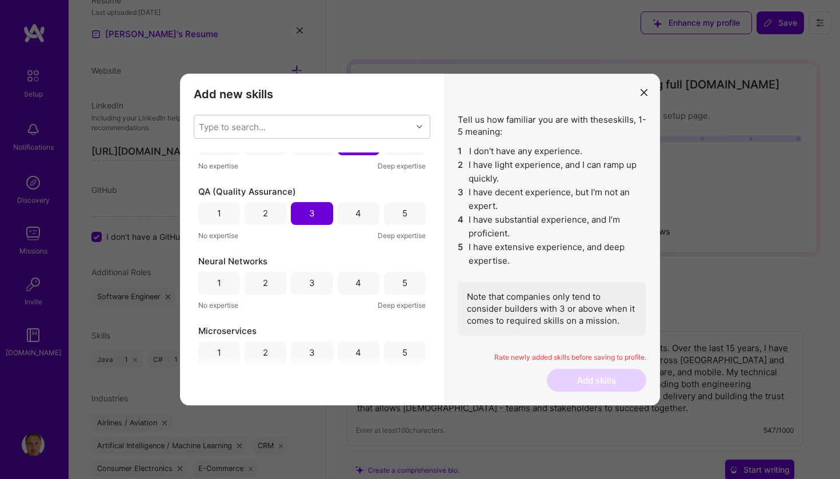
click at [221, 284] on div "1" at bounding box center [219, 283] width 42 height 23
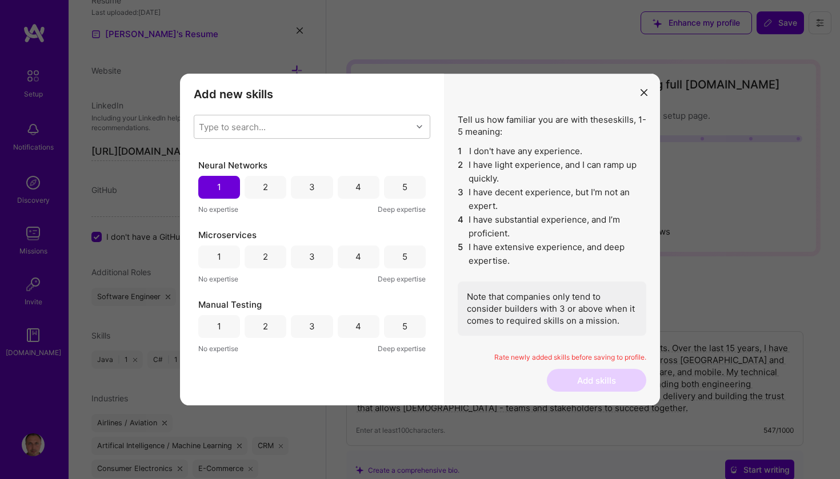
scroll to position [344, 0]
click at [218, 255] on div "1" at bounding box center [219, 254] width 4 height 12
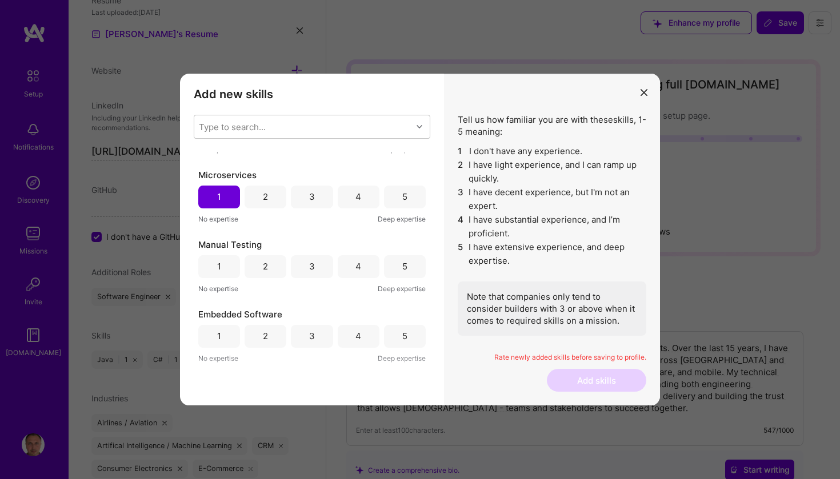
scroll to position [403, 0]
click at [260, 272] on div "2" at bounding box center [265, 265] width 42 height 23
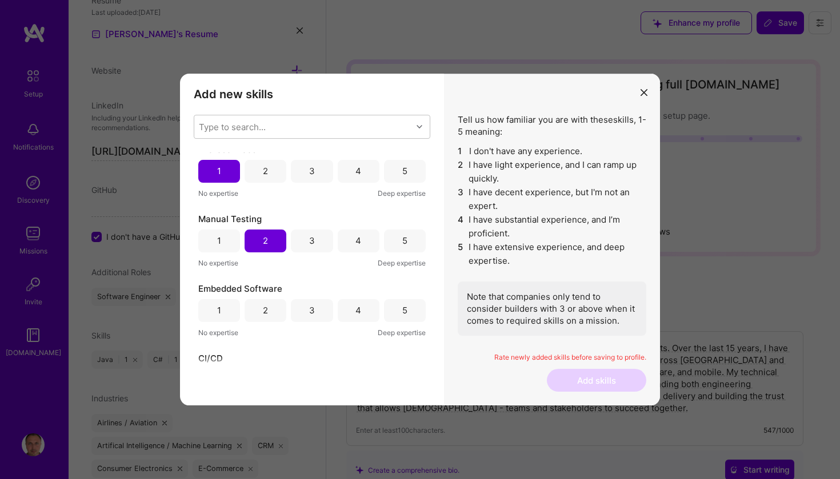
scroll to position [452, 0]
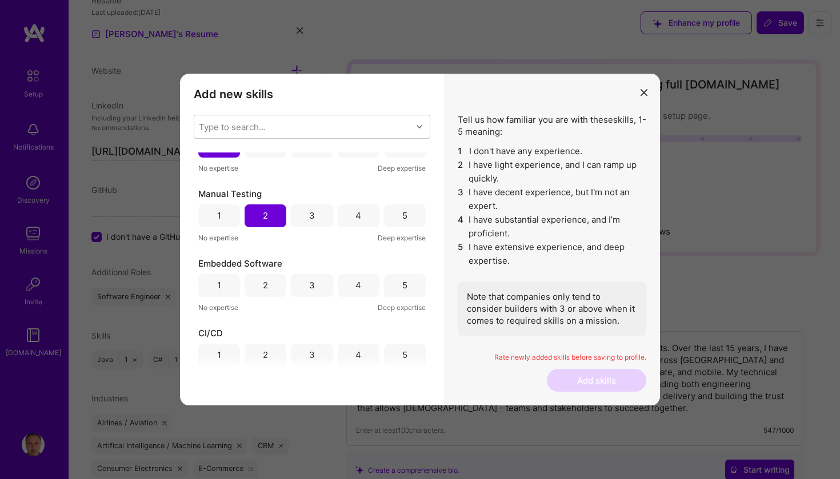
click at [222, 290] on div "1" at bounding box center [219, 285] width 42 height 23
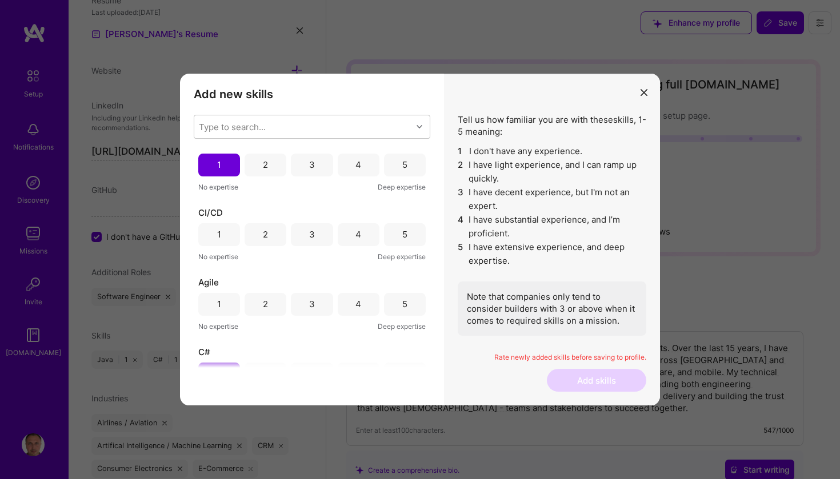
scroll to position [580, 0]
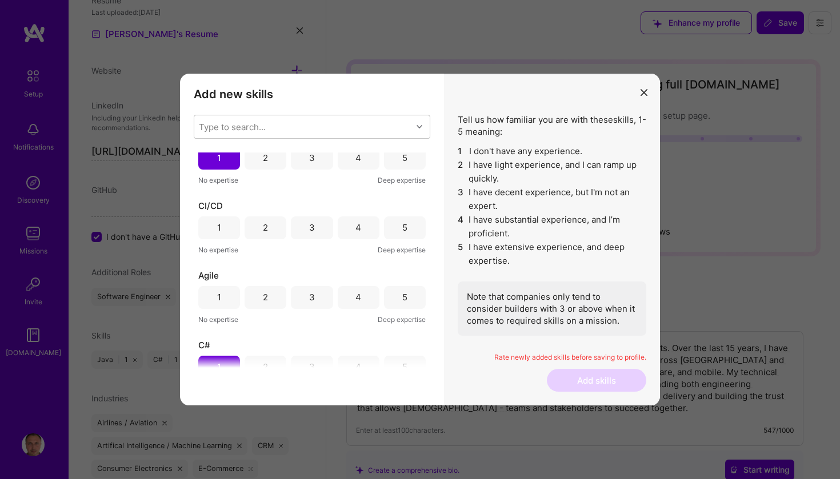
click at [268, 225] on div "2" at bounding box center [265, 227] width 42 height 23
click at [348, 303] on div "4" at bounding box center [359, 297] width 42 height 23
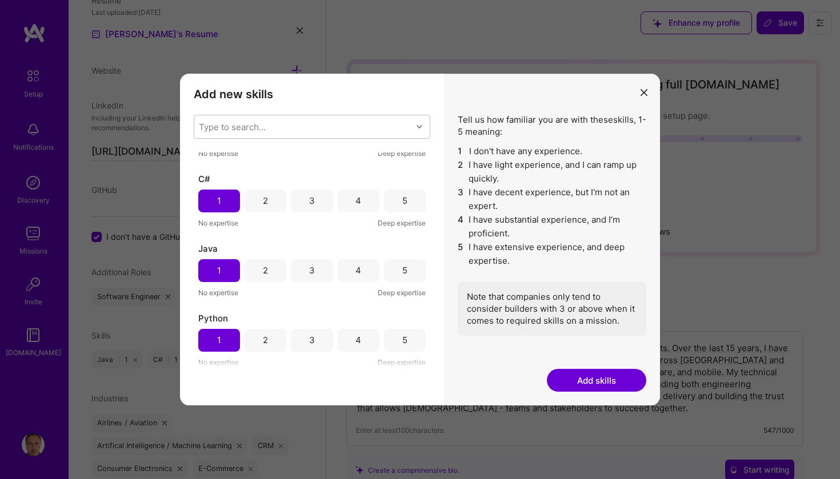
scroll to position [746, 0]
click at [613, 380] on button "Add skills" at bounding box center [596, 380] width 99 height 23
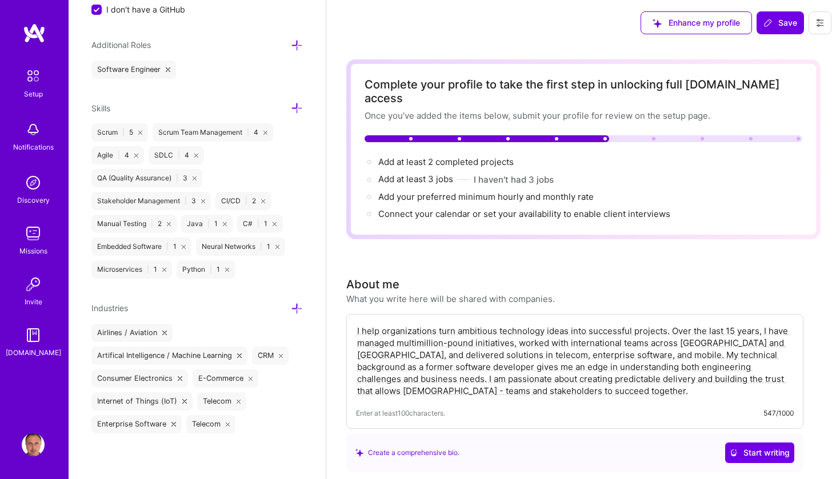
scroll to position [0, 0]
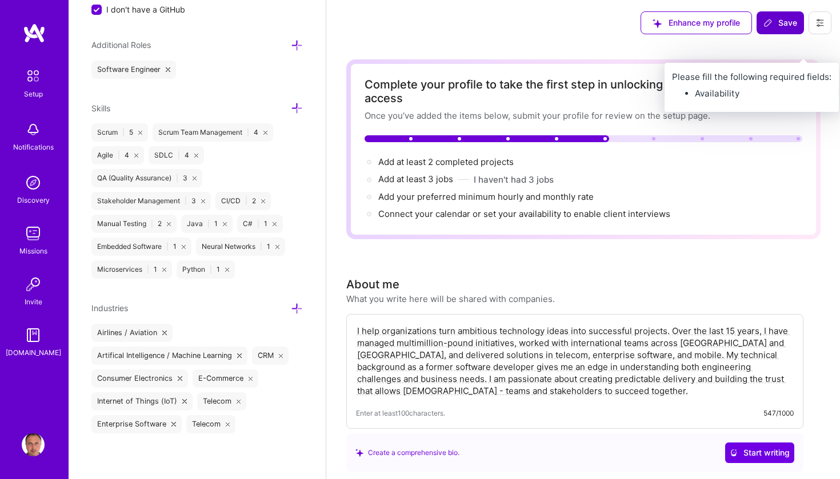
click at [774, 20] on span "Save" at bounding box center [780, 22] width 34 height 11
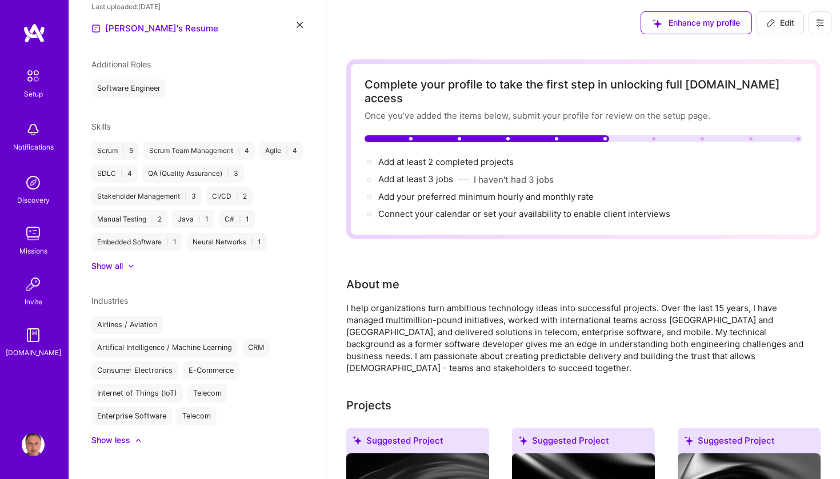
click at [31, 438] on img at bounding box center [33, 445] width 23 height 23
click at [827, 23] on button at bounding box center [819, 22] width 23 height 23
click at [783, 110] on button "Log Out" at bounding box center [788, 107] width 86 height 29
